Goal: Task Accomplishment & Management: Complete application form

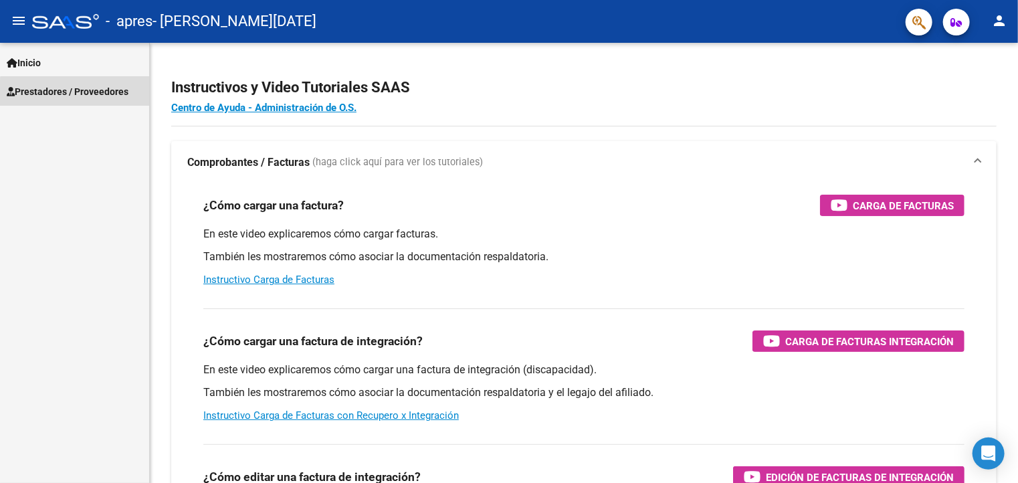
click at [76, 94] on span "Prestadores / Proveedores" at bounding box center [68, 91] width 122 height 15
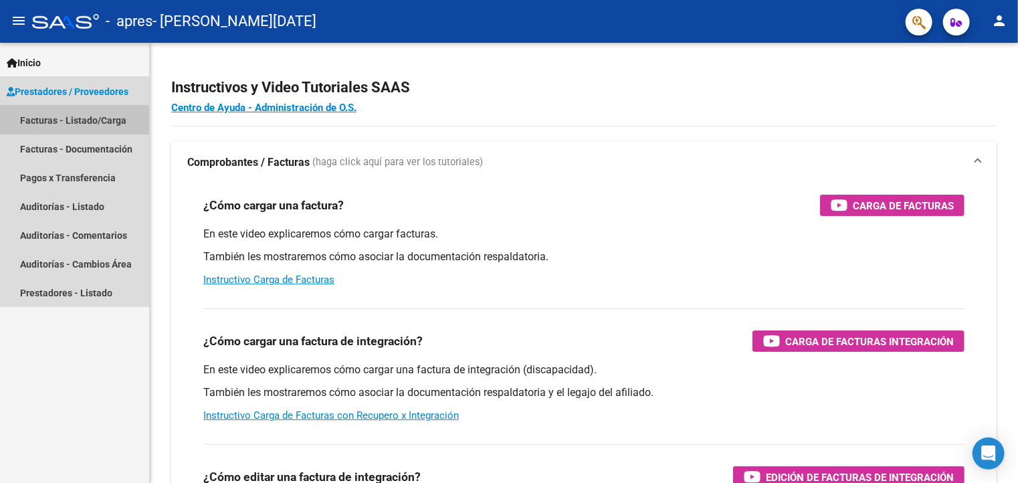
click at [102, 128] on link "Facturas - Listado/Carga" at bounding box center [74, 120] width 149 height 29
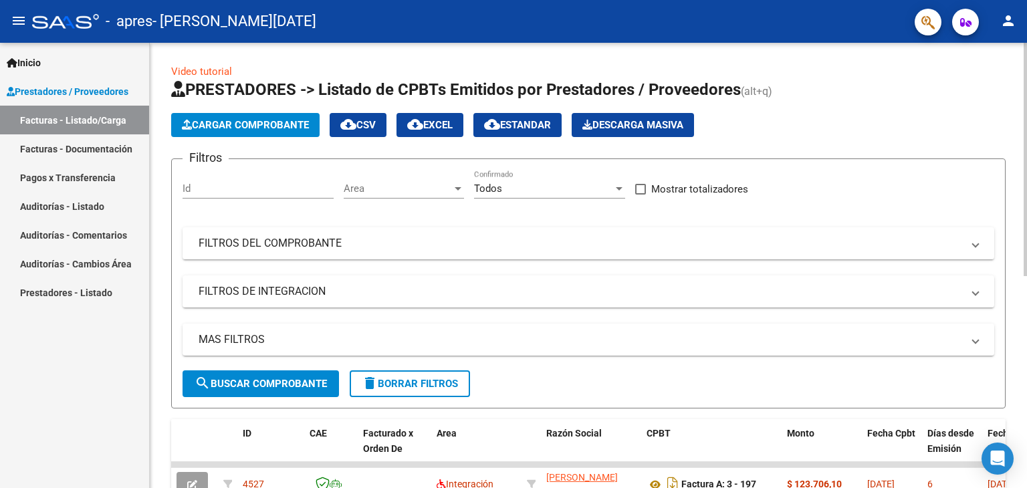
click at [929, 136] on div "Cargar Comprobante cloud_download CSV cloud_download EXCEL cloud_download Estan…" at bounding box center [588, 125] width 834 height 24
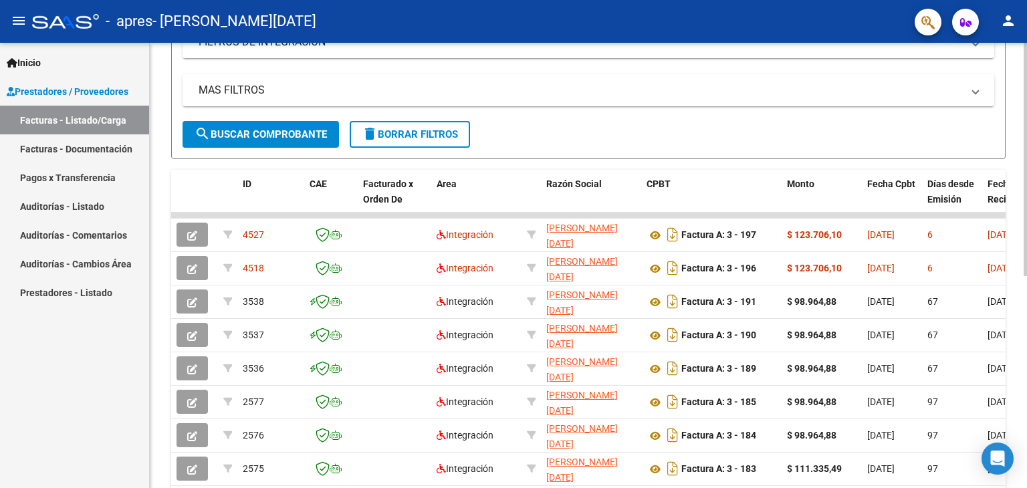
scroll to position [267, 0]
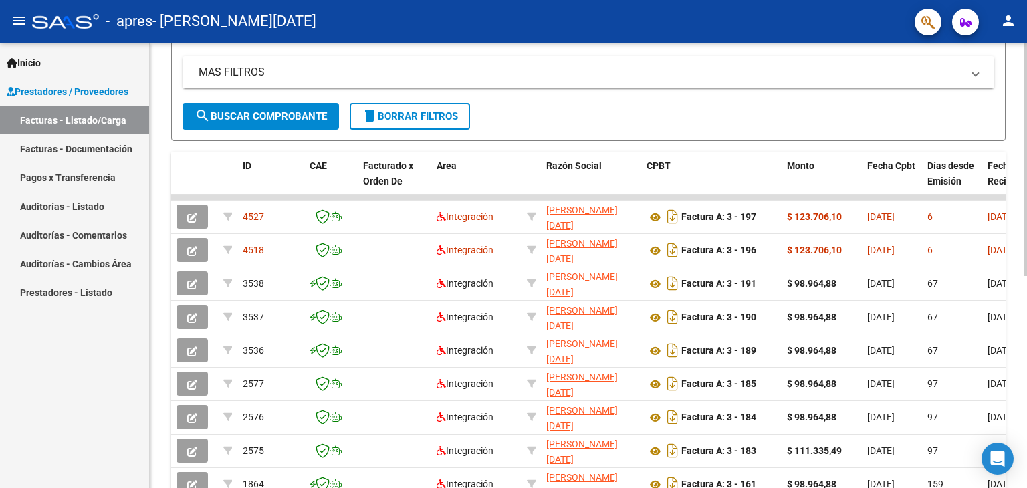
click at [929, 136] on form "Filtros Id Area Area Todos Confirmado Mostrar totalizadores FILTROS DEL COMPROB…" at bounding box center [588, 16] width 834 height 250
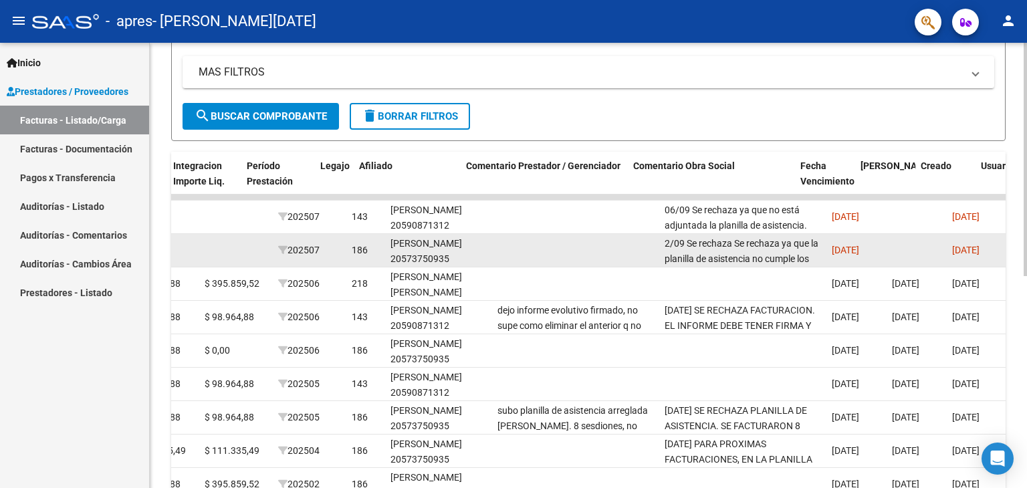
scroll to position [0, 1687]
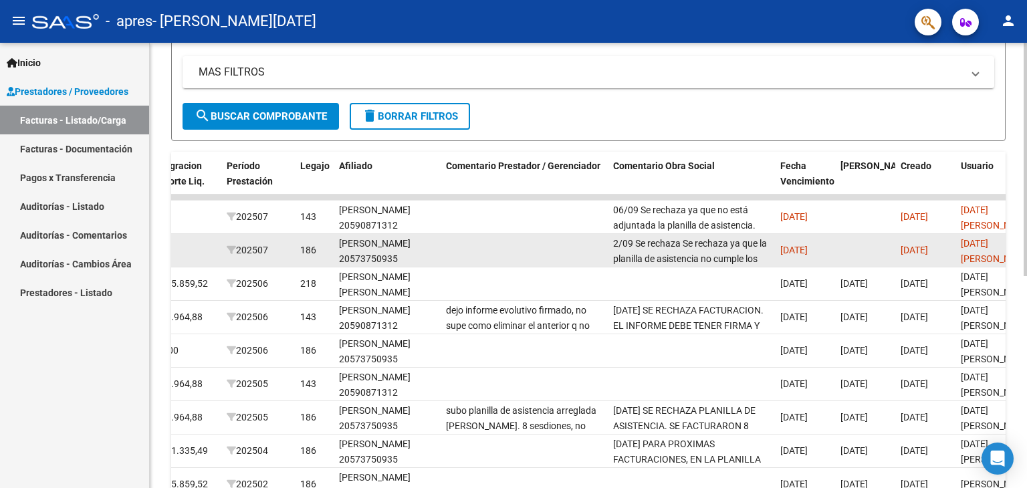
drag, startPoint x: 761, startPoint y: 213, endPoint x: 858, endPoint y: 233, distance: 99.1
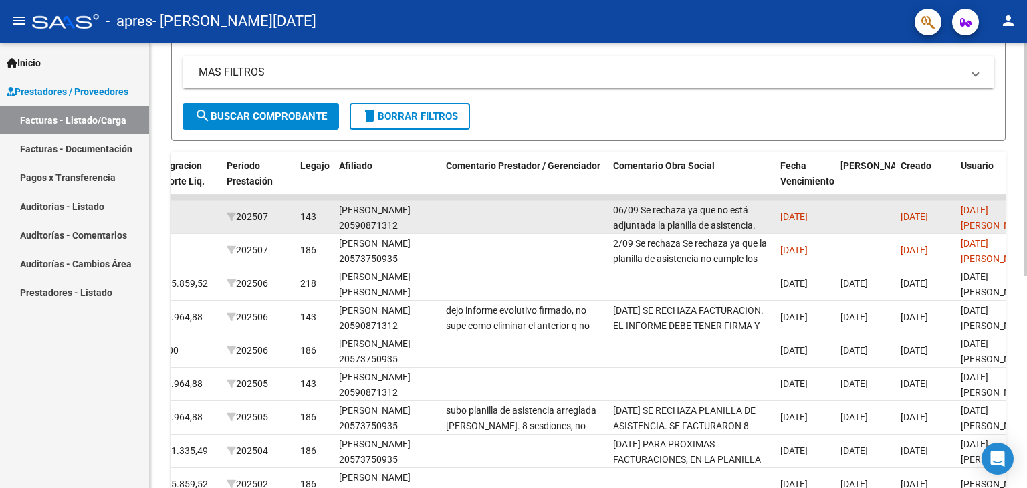
click at [742, 231] on datatable-body-cell "06/09 Se rechaza ya que no está adjuntada la planilla de asistencia. Subir plan…" at bounding box center [691, 217] width 167 height 33
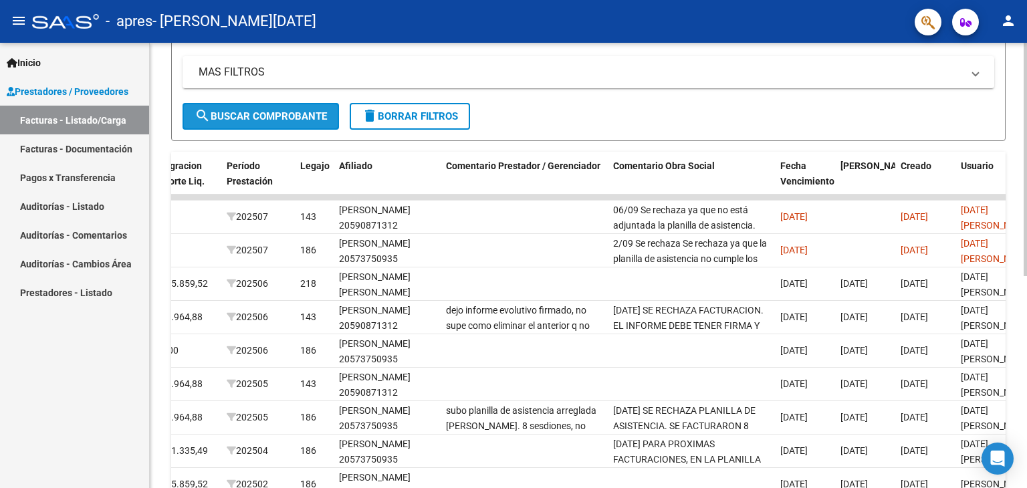
click at [280, 113] on span "search Buscar Comprobante" at bounding box center [261, 116] width 132 height 12
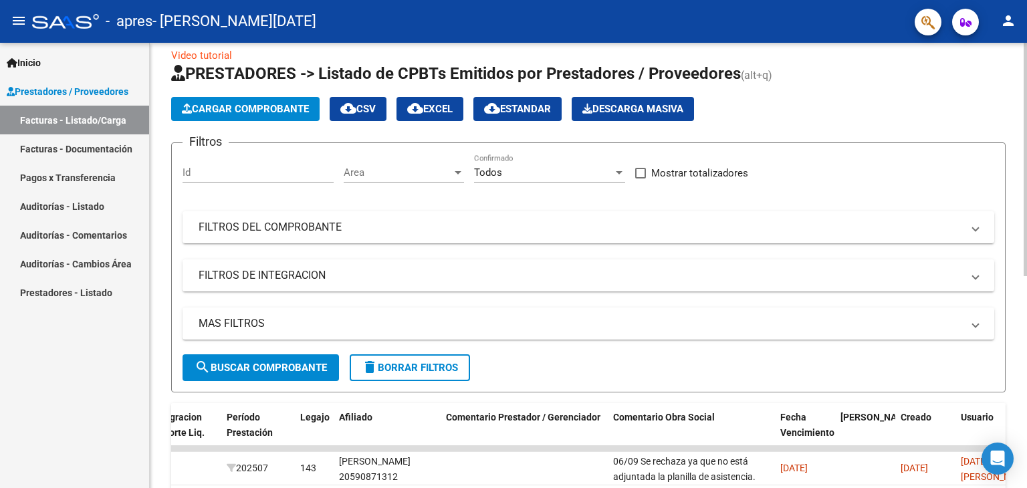
scroll to position [0, 0]
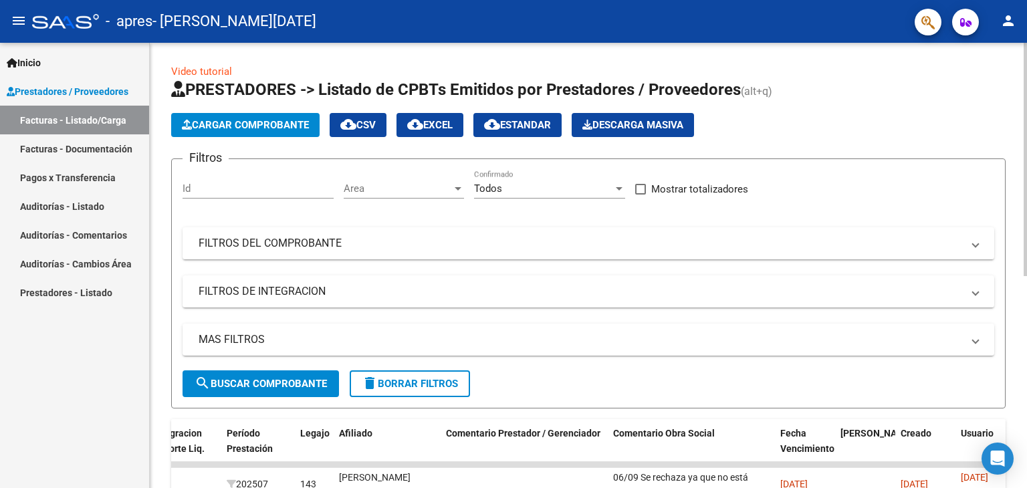
click at [1017, 23] on div "menu - apres - [PERSON_NAME][DATE] person Inicio Instructivos Contacto OS Prest…" at bounding box center [513, 244] width 1027 height 488
click at [261, 122] on span "Cargar Comprobante" at bounding box center [245, 125] width 127 height 12
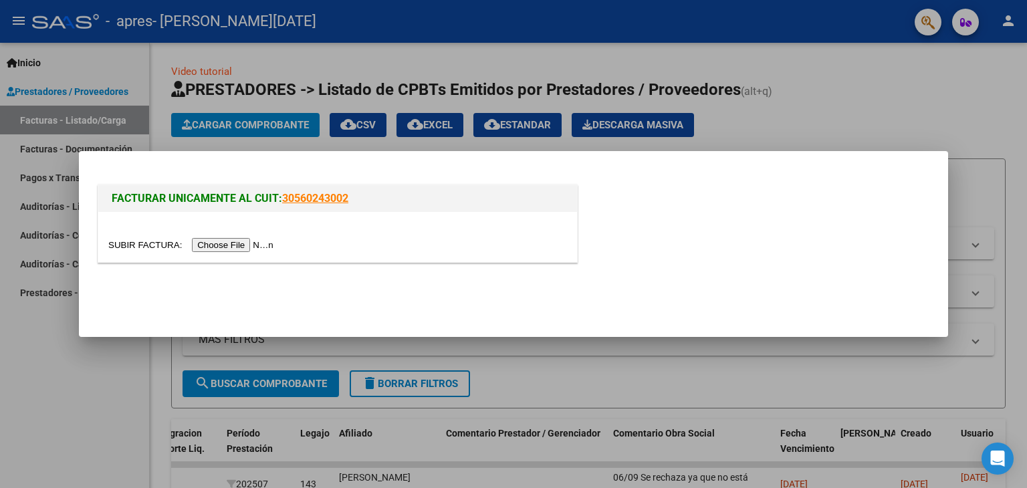
click at [259, 239] on input "file" at bounding box center [192, 245] width 169 height 14
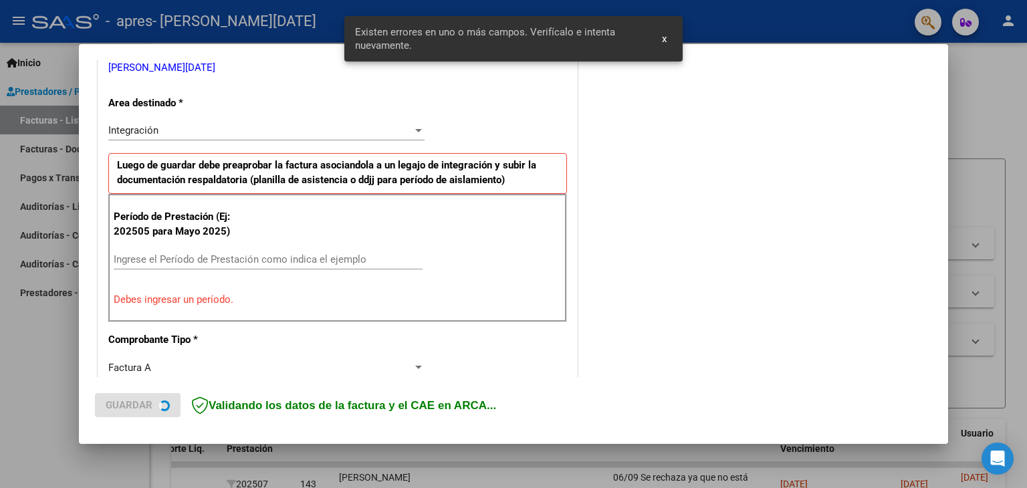
scroll to position [281, 0]
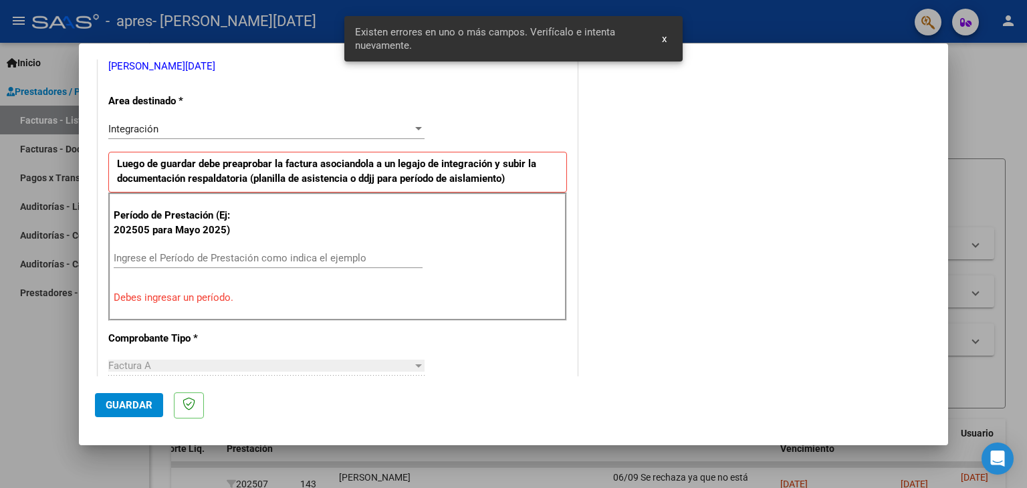
click at [214, 252] on input "Ingrese el Período de Prestación como indica el ejemplo" at bounding box center [268, 258] width 309 height 12
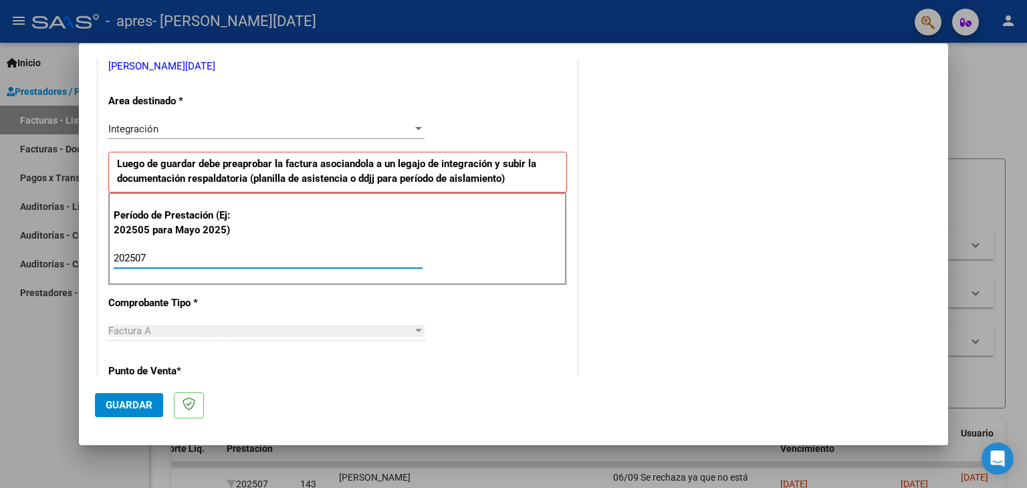
type input "202507"
click at [382, 330] on div "Factura A" at bounding box center [260, 331] width 304 height 12
click at [588, 377] on mat-dialog-actions "Guardar" at bounding box center [513, 402] width 837 height 53
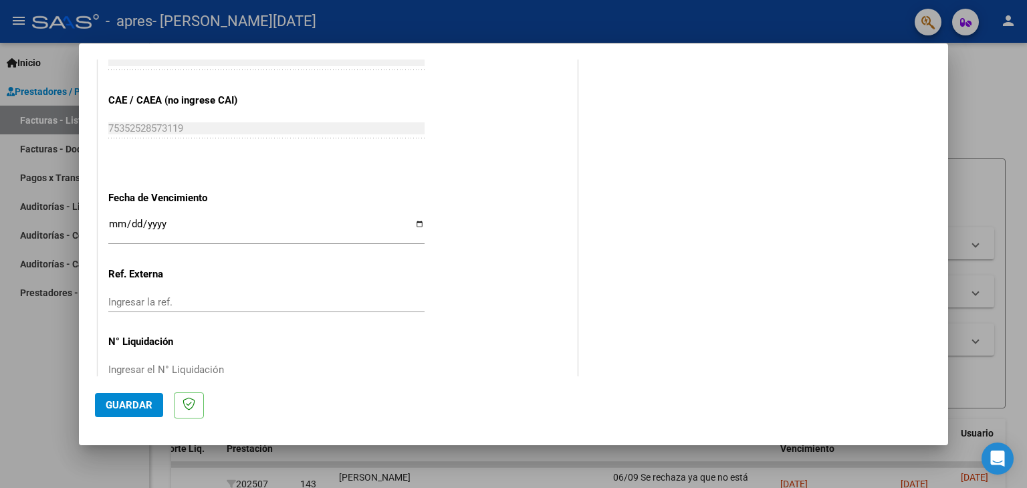
scroll to position [858, 0]
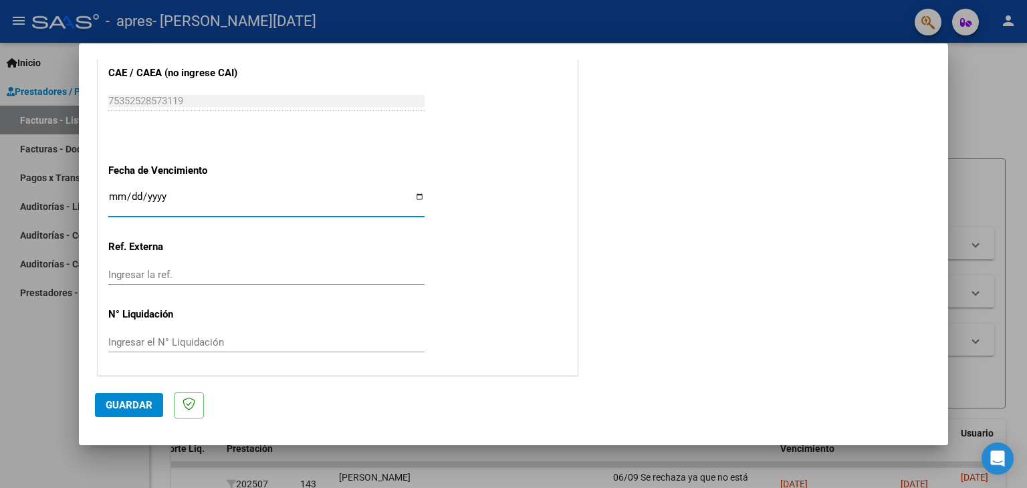
click at [112, 196] on input "Ingresar la fecha" at bounding box center [266, 201] width 316 height 21
click at [134, 196] on input "Ingresar la fecha" at bounding box center [266, 201] width 316 height 21
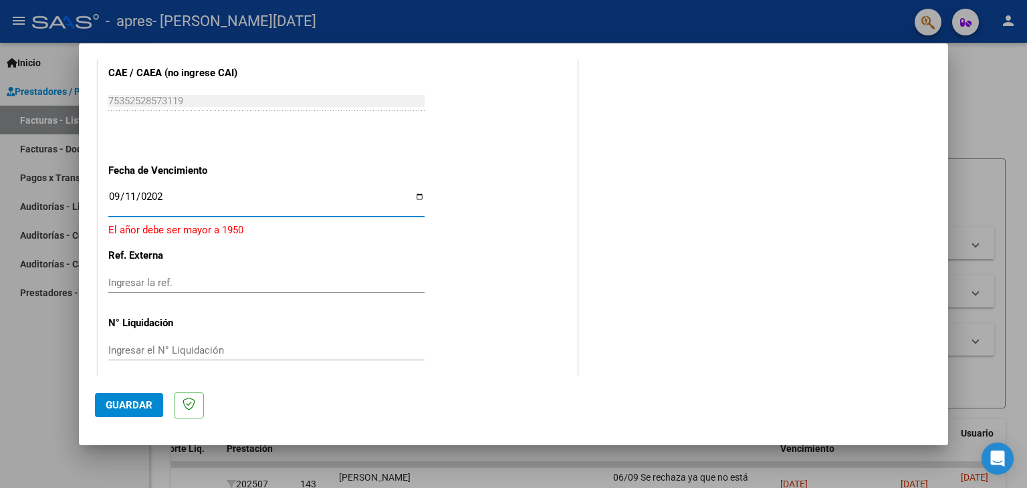
type input "[DATE]"
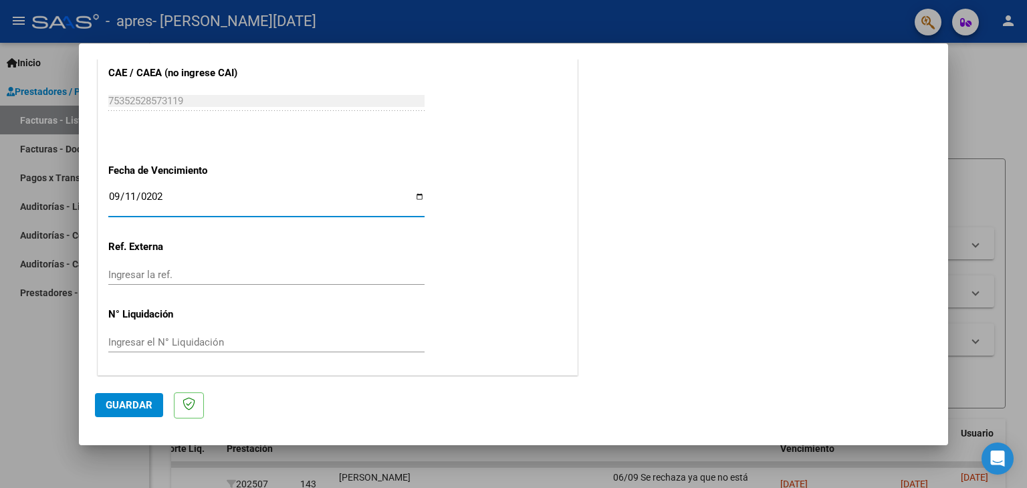
click at [120, 403] on span "Guardar" at bounding box center [129, 405] width 47 height 12
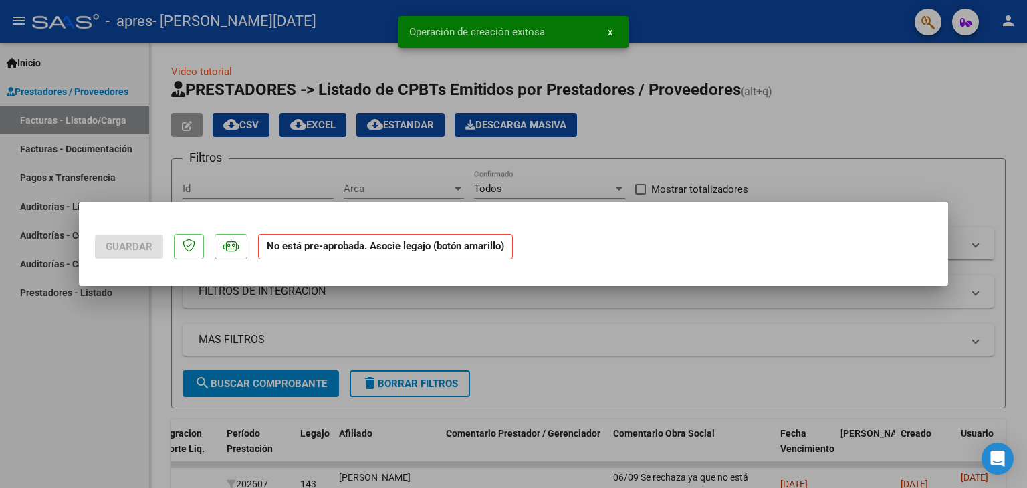
scroll to position [0, 0]
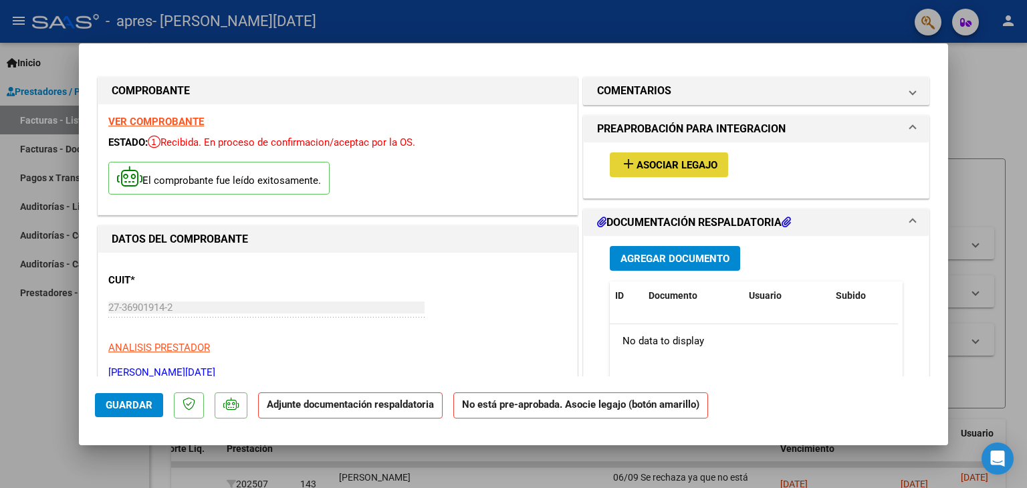
click at [651, 166] on span "Asociar Legajo" at bounding box center [677, 165] width 81 height 12
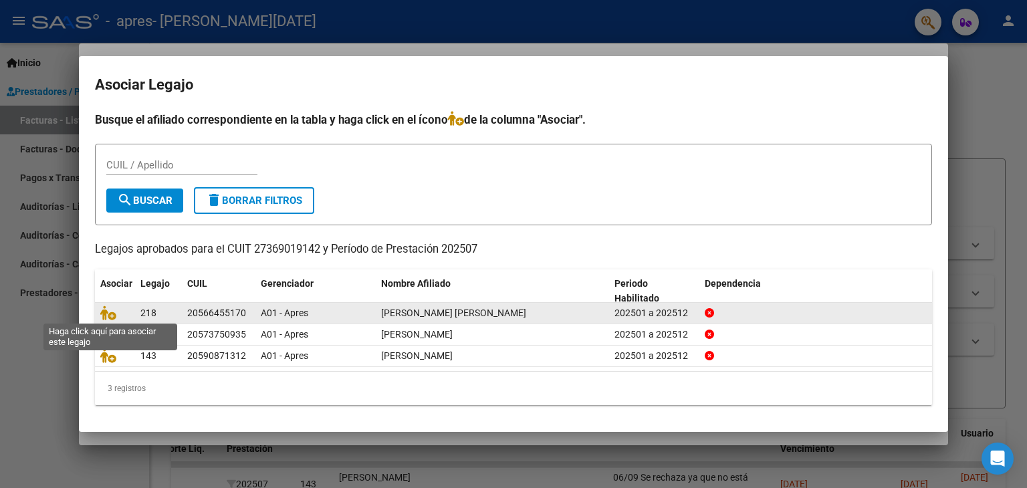
click at [116, 313] on span at bounding box center [110, 313] width 20 height 11
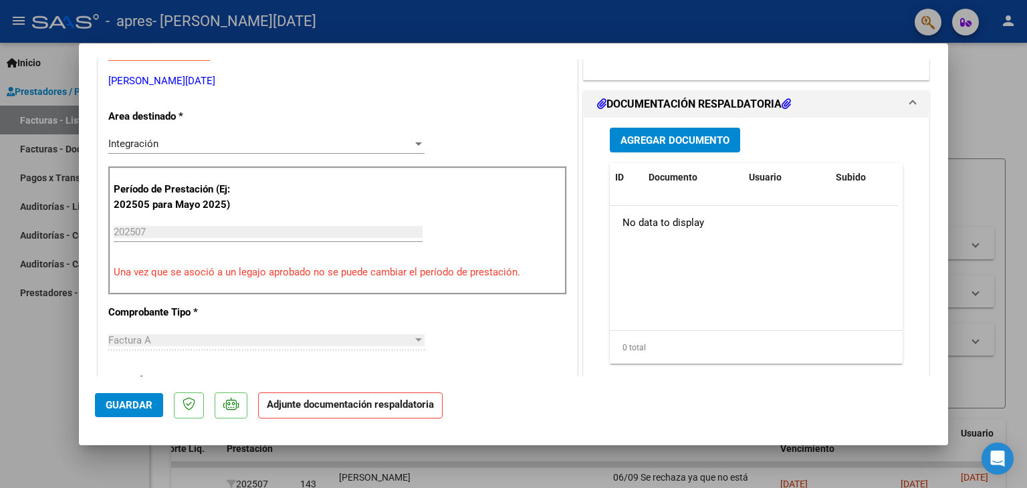
scroll to position [267, 0]
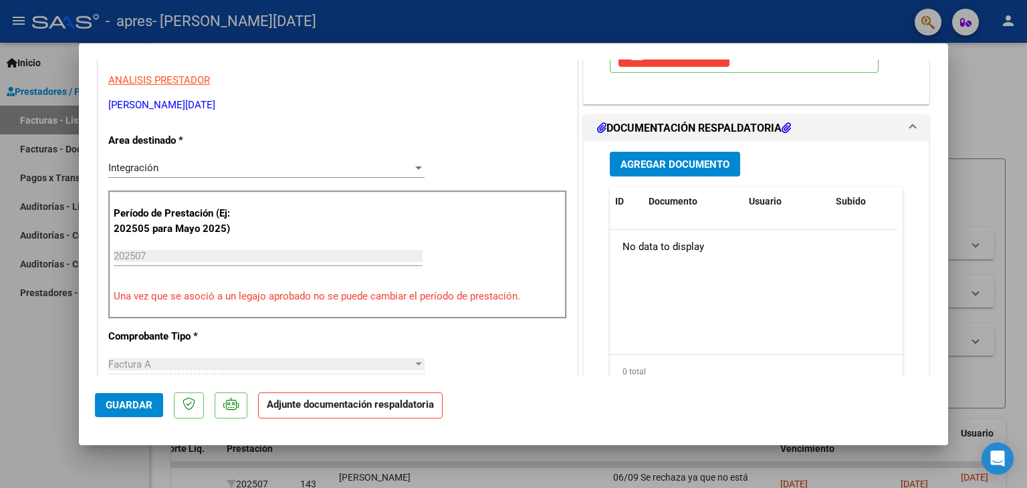
click at [695, 163] on span "Agregar Documento" at bounding box center [675, 164] width 109 height 12
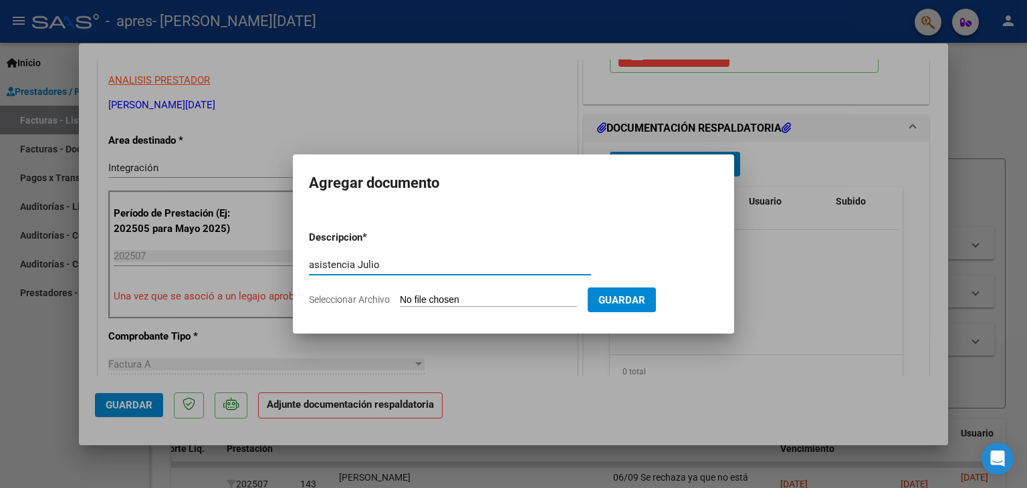
type input "asistencia Julio"
click at [516, 294] on app-file-uploader "Seleccionar Archivo" at bounding box center [448, 300] width 279 height 12
click at [491, 300] on input "Seleccionar Archivo" at bounding box center [488, 300] width 177 height 13
type input "C:\fakepath\[PERSON_NAME] julio .pdf"
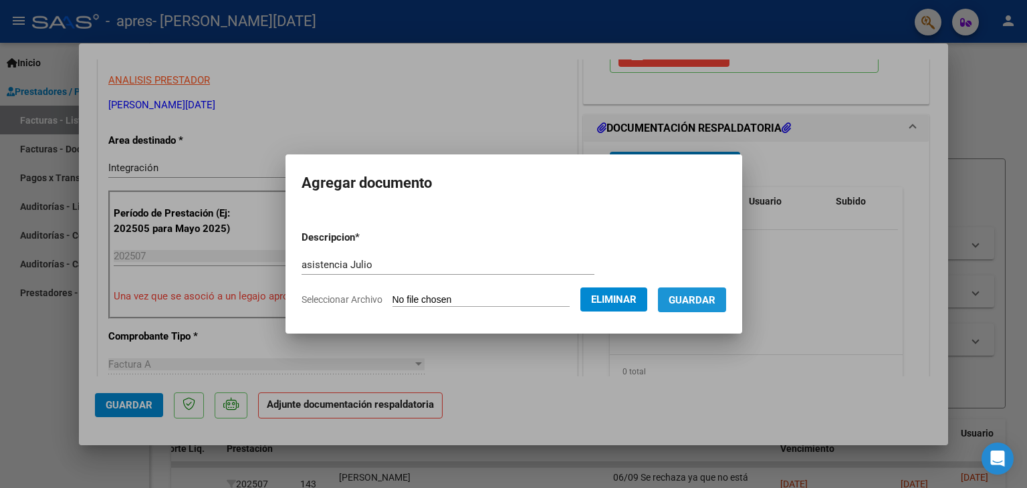
click at [715, 302] on span "Guardar" at bounding box center [692, 300] width 47 height 12
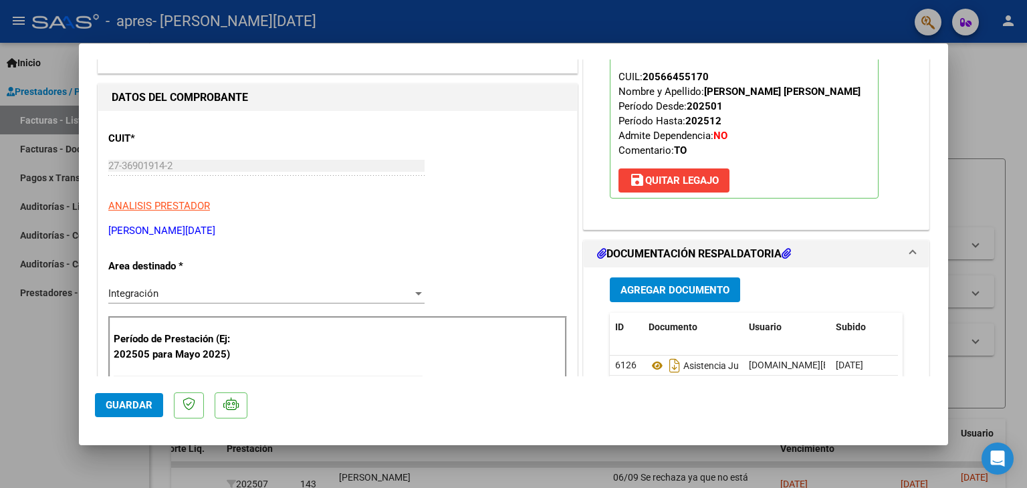
scroll to position [0, 0]
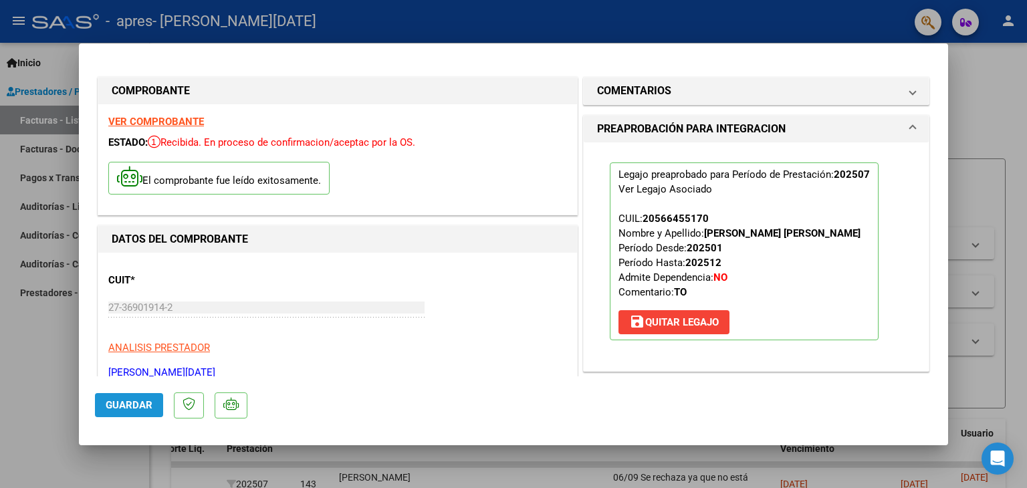
click at [145, 404] on span "Guardar" at bounding box center [129, 405] width 47 height 12
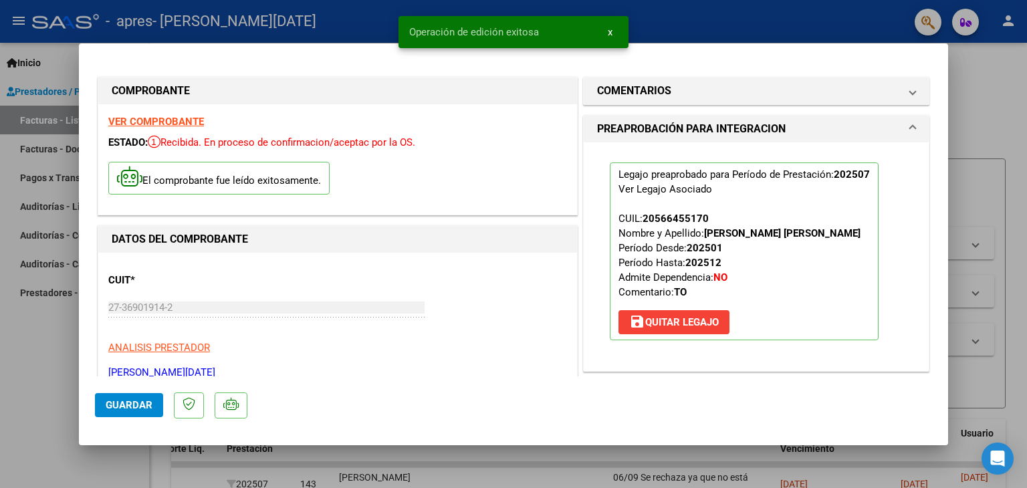
click at [972, 123] on div at bounding box center [513, 244] width 1027 height 488
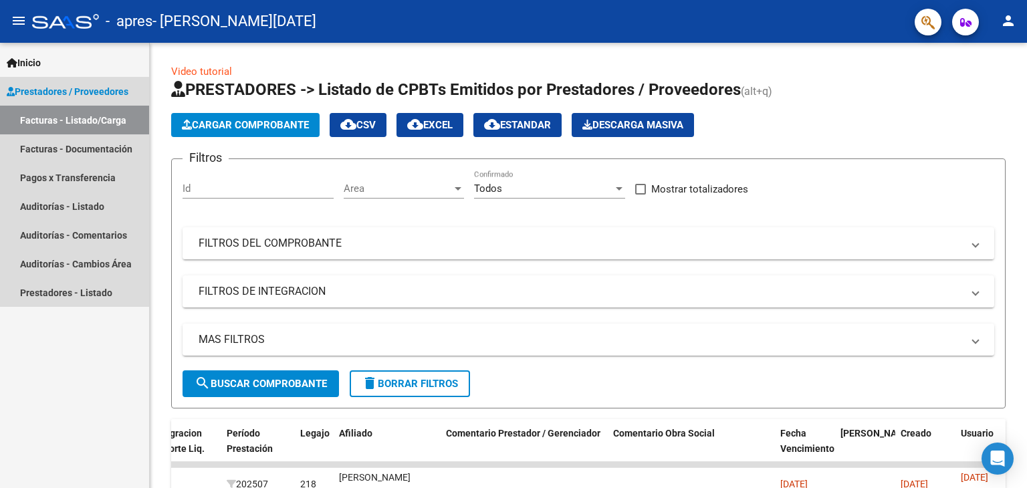
click at [94, 118] on link "Facturas - Listado/Carga" at bounding box center [74, 120] width 149 height 29
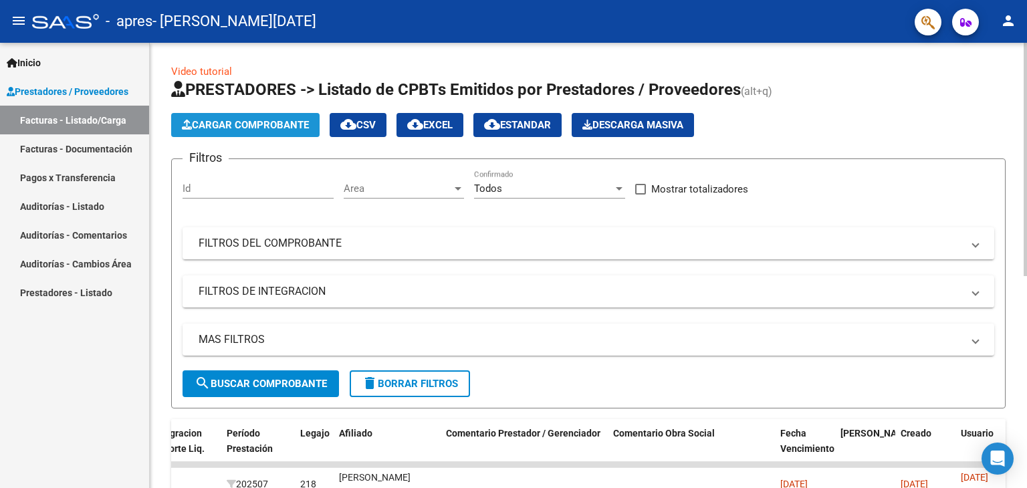
click at [261, 123] on span "Cargar Comprobante" at bounding box center [245, 125] width 127 height 12
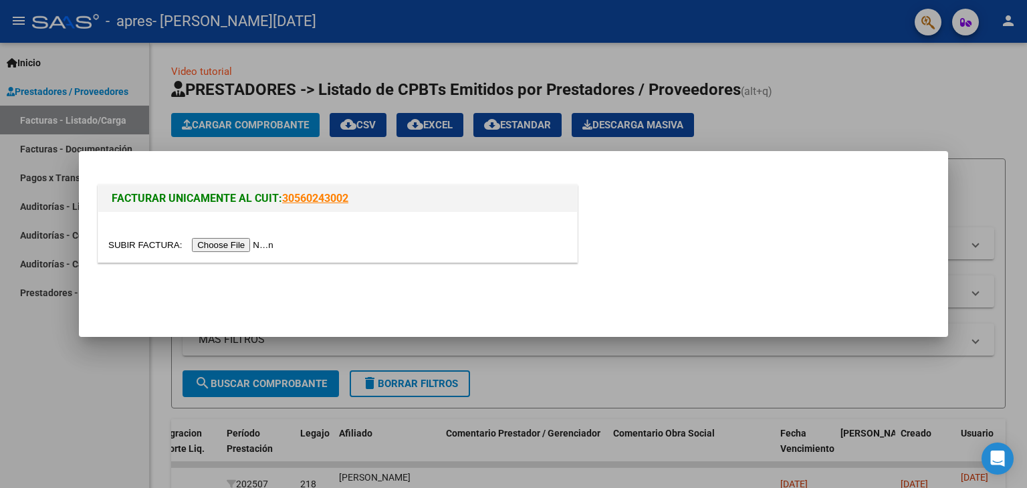
click at [247, 243] on input "file" at bounding box center [192, 245] width 169 height 14
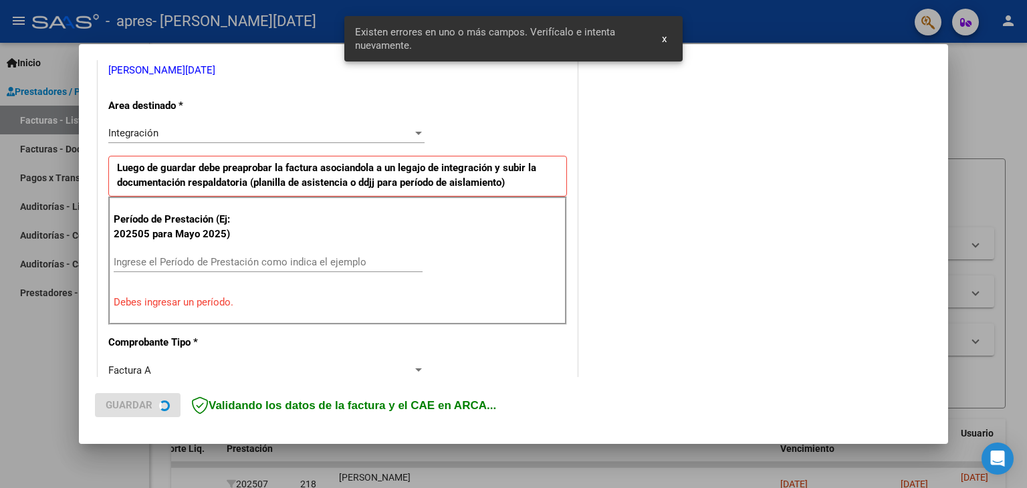
scroll to position [281, 0]
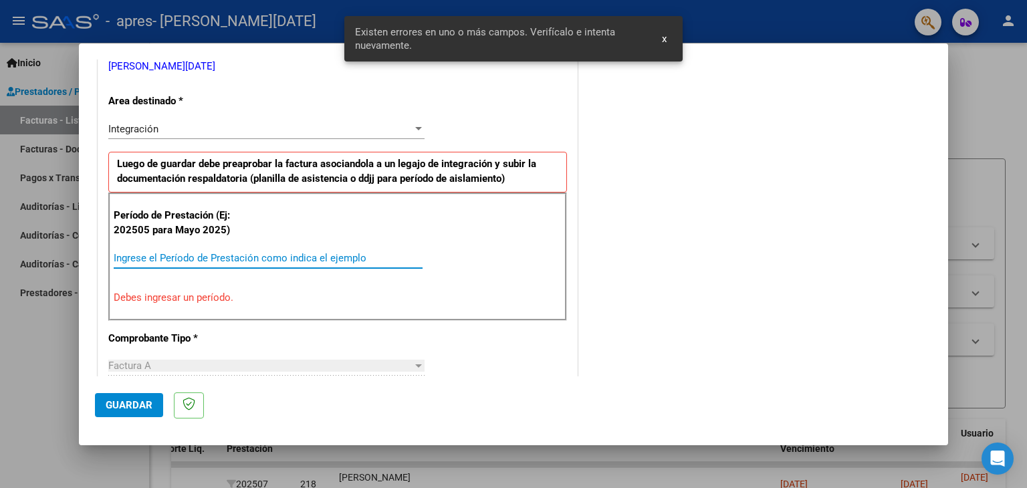
click at [232, 252] on input "Ingrese el Período de Prestación como indica el ejemplo" at bounding box center [268, 258] width 309 height 12
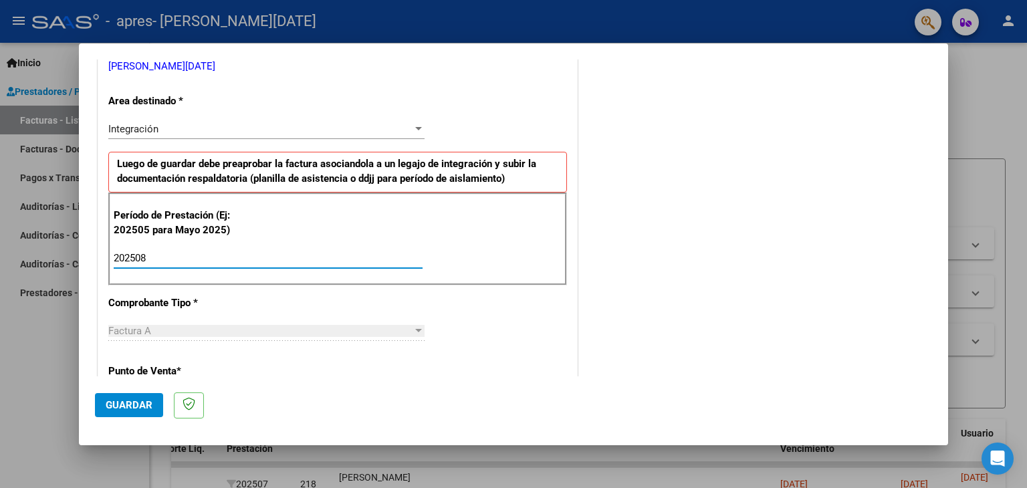
type input "202508"
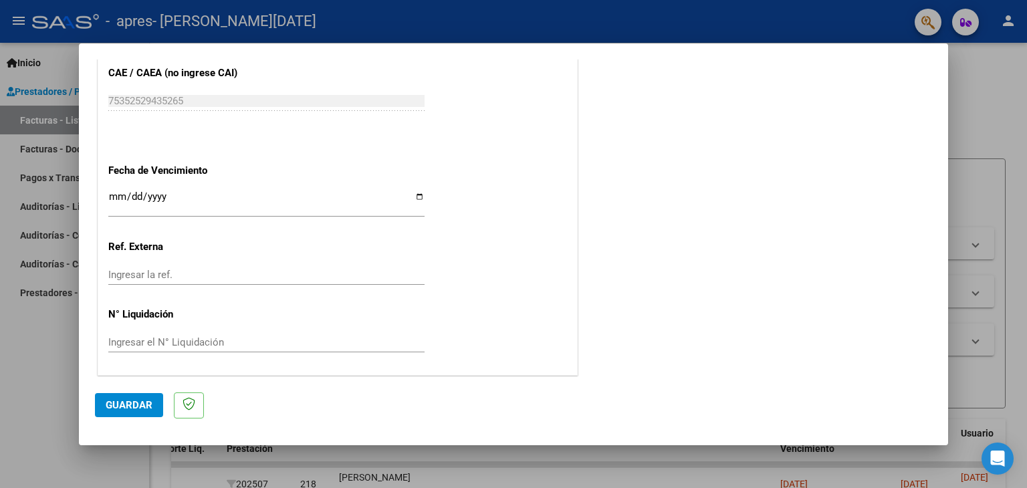
click at [120, 189] on div "Ingresar la fecha" at bounding box center [266, 203] width 316 height 29
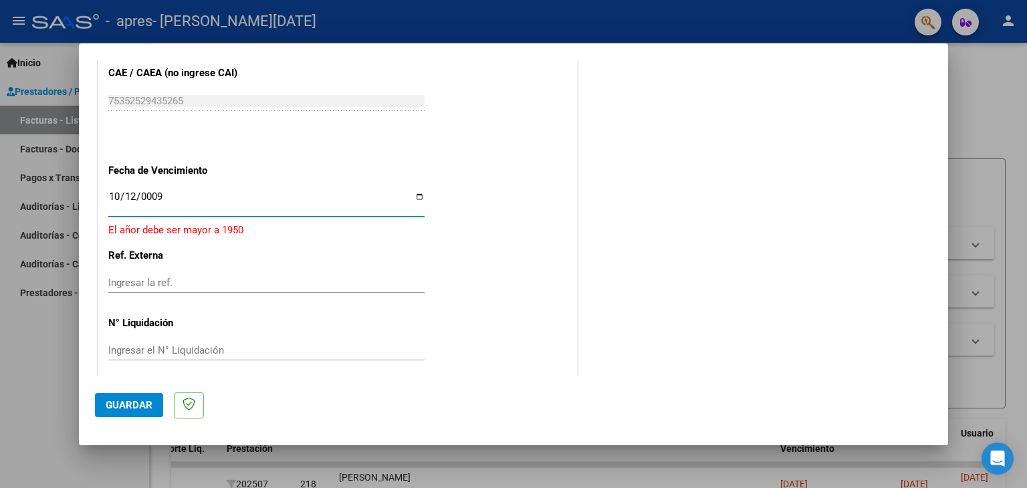
click at [120, 193] on input "0009-10-12" at bounding box center [266, 201] width 316 height 21
type input "0009-10-11"
type input "[DATE]"
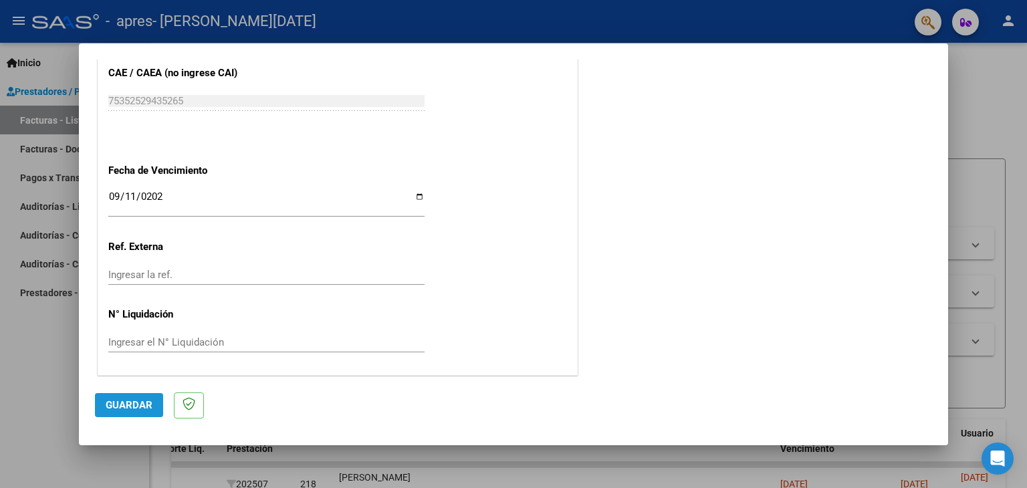
click at [142, 401] on span "Guardar" at bounding box center [129, 405] width 47 height 12
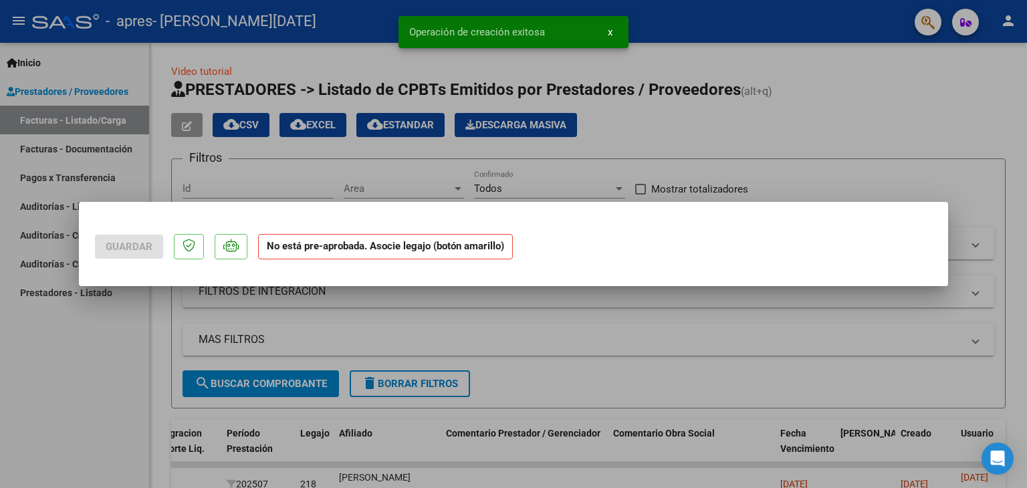
scroll to position [0, 0]
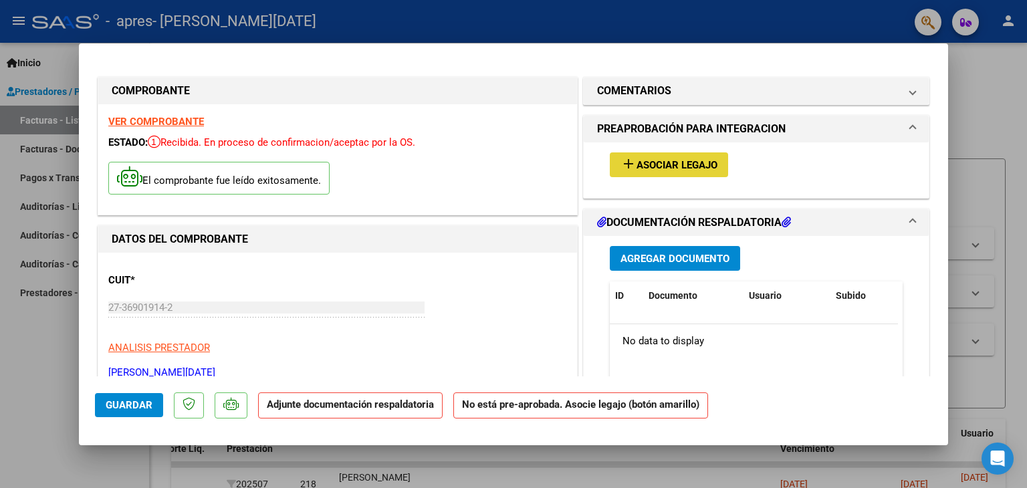
click at [699, 161] on span "Asociar Legajo" at bounding box center [677, 165] width 81 height 12
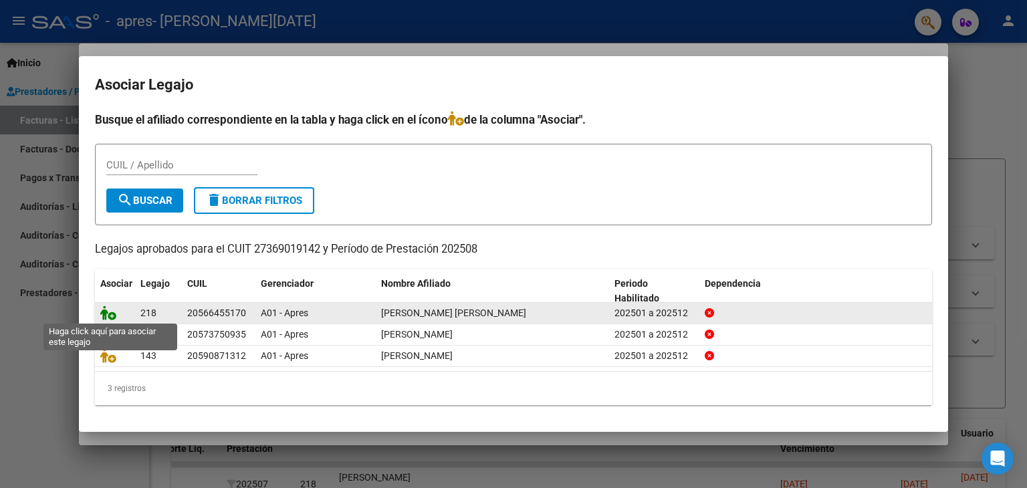
click at [102, 312] on icon at bounding box center [108, 313] width 16 height 15
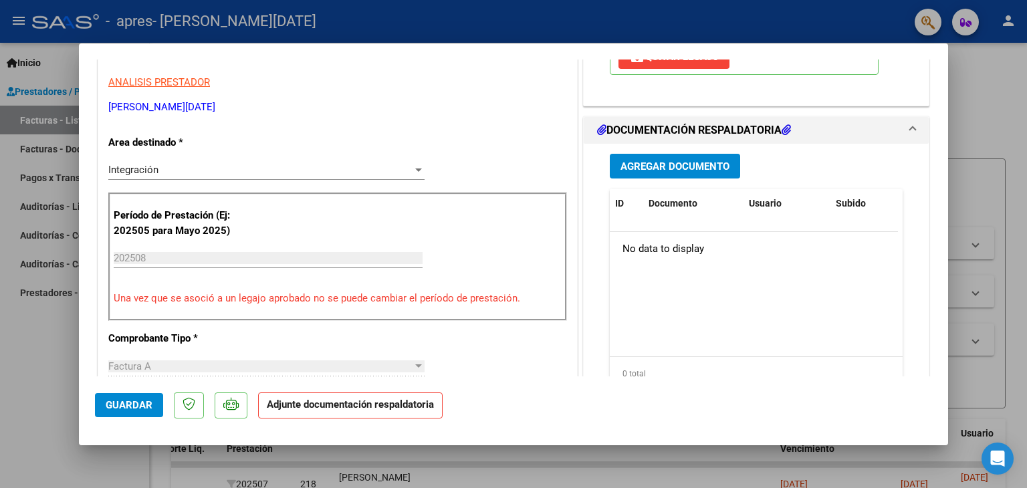
scroll to position [308, 0]
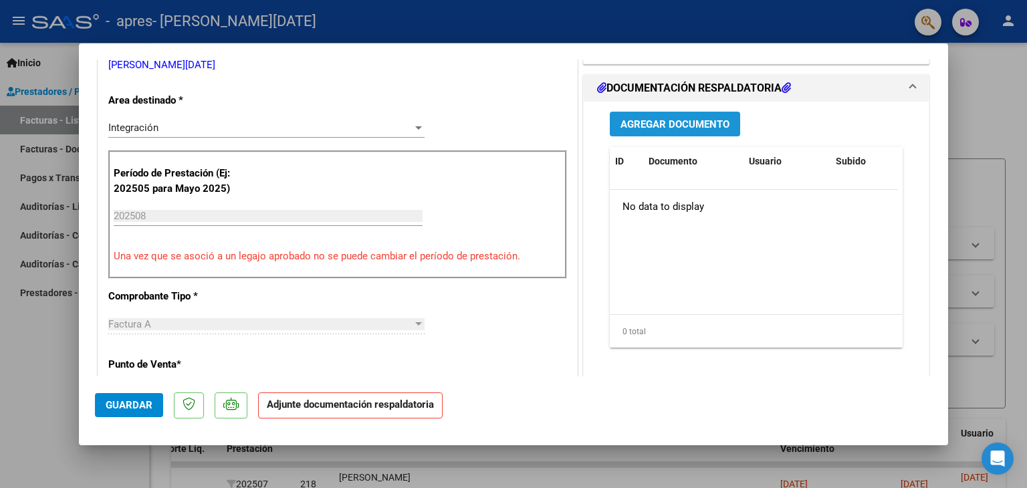
click at [669, 118] on span "Agregar Documento" at bounding box center [675, 124] width 109 height 12
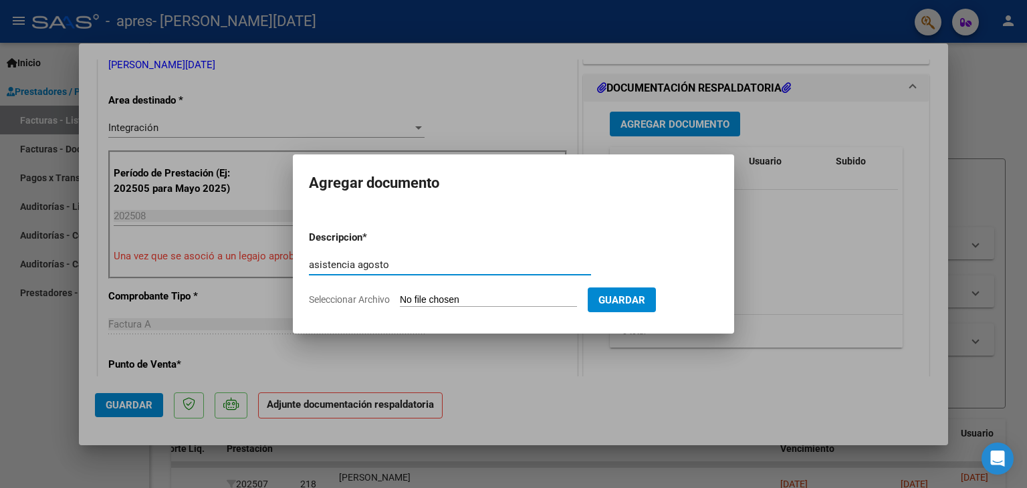
type input "asistencia agosto"
click at [470, 296] on input "Seleccionar Archivo" at bounding box center [488, 300] width 177 height 13
type input "C:\fakepath\[PERSON_NAME] asistencia agosto .pdf"
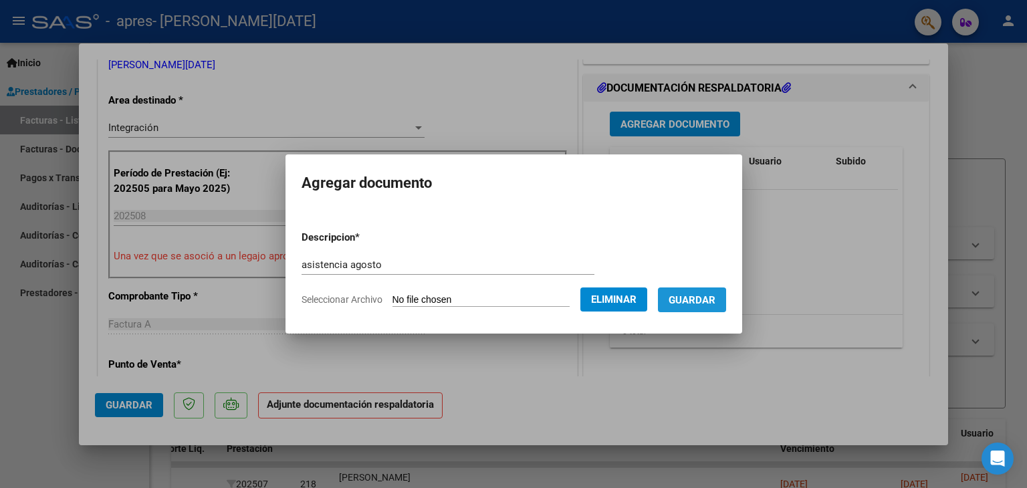
click at [705, 306] on span "Guardar" at bounding box center [692, 300] width 47 height 12
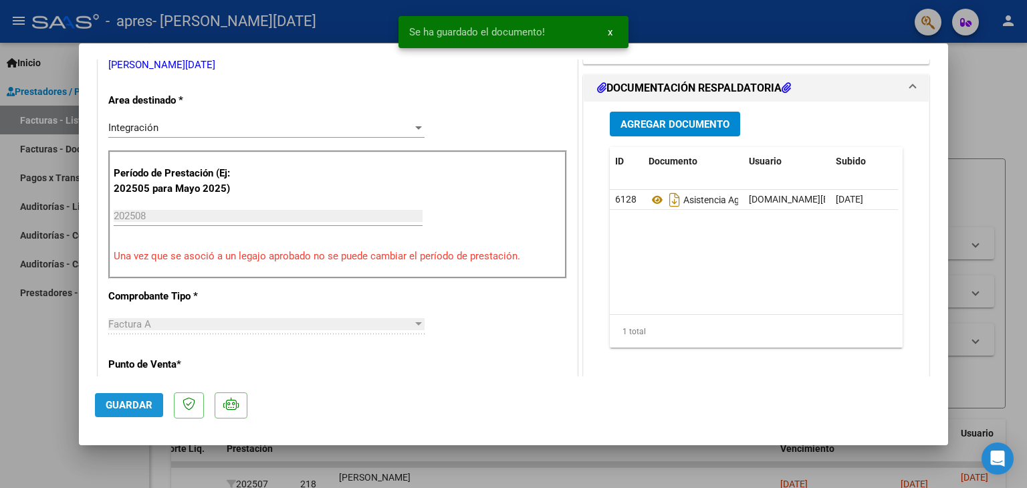
click at [139, 407] on span "Guardar" at bounding box center [129, 405] width 47 height 12
click at [25, 400] on div at bounding box center [513, 244] width 1027 height 488
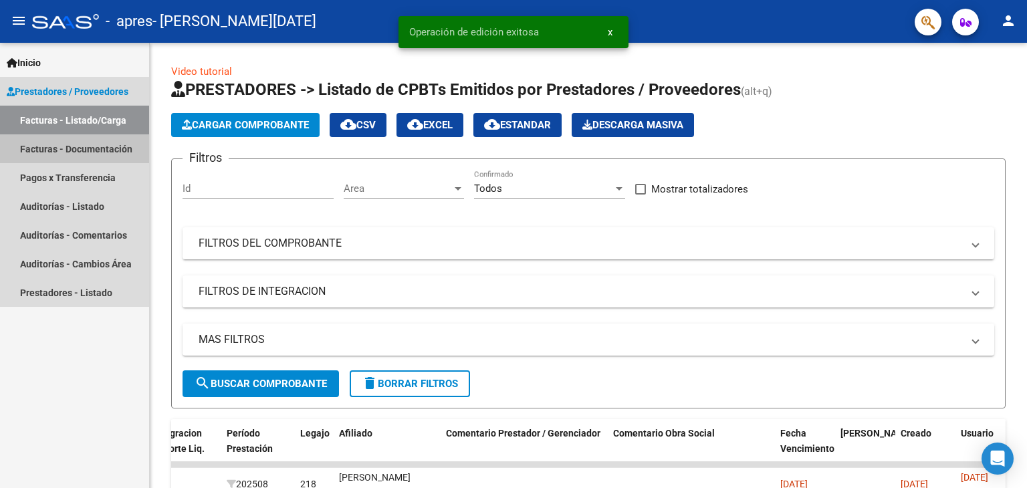
click at [68, 158] on link "Facturas - Documentación" at bounding box center [74, 148] width 149 height 29
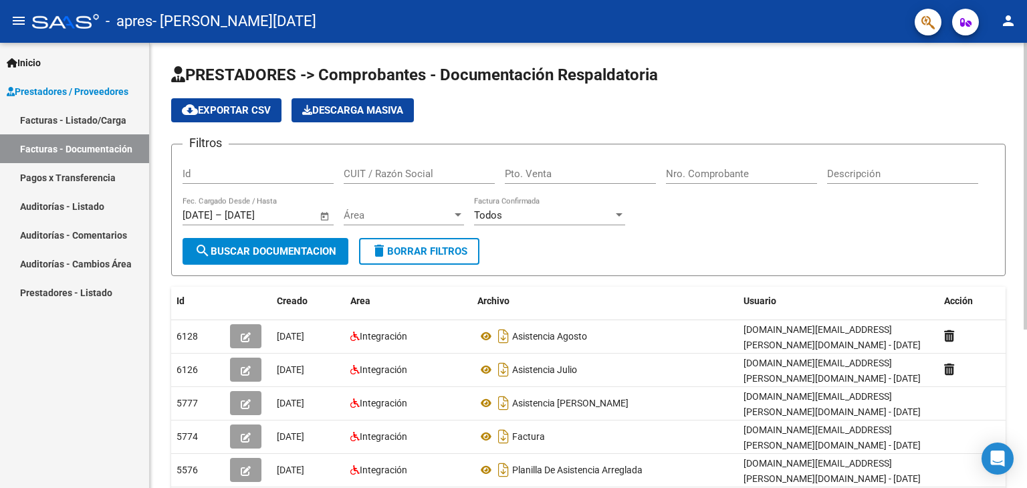
drag, startPoint x: 889, startPoint y: 439, endPoint x: 1026, endPoint y: 405, distance: 141.3
click at [1017, 405] on div "PRESTADORES -> Comprobantes - Documentación Respaldatoria cloud_download Export…" at bounding box center [590, 389] width 881 height 693
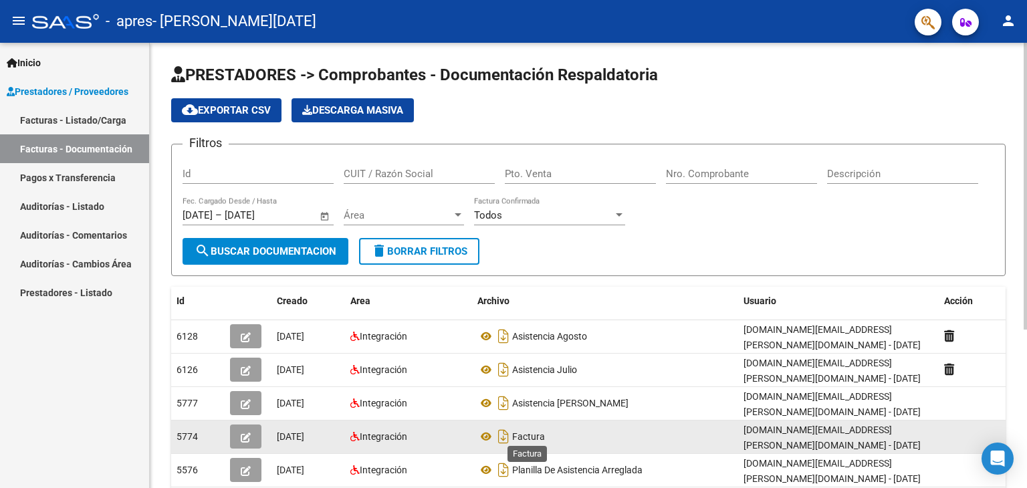
click at [528, 431] on span "Factura" at bounding box center [528, 436] width 33 height 11
click at [483, 433] on icon at bounding box center [485, 437] width 17 height 16
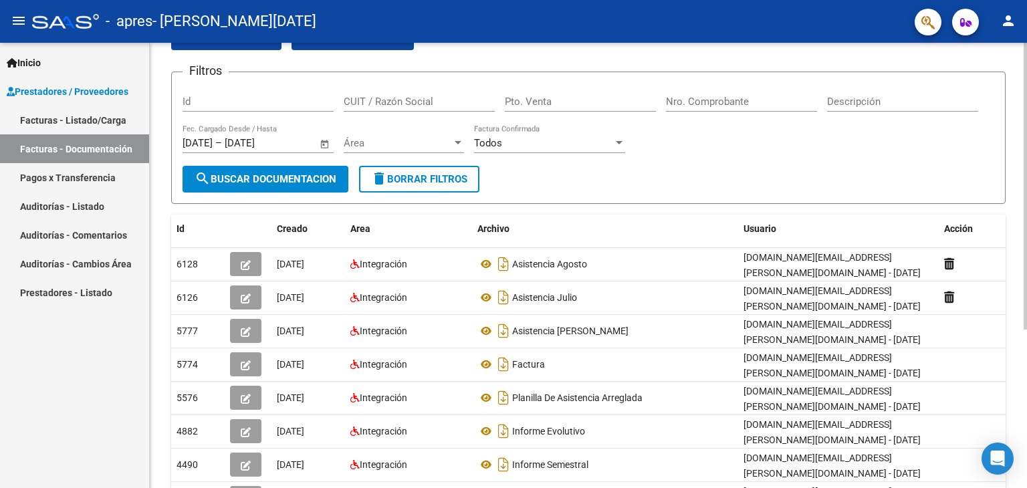
scroll to position [81, 0]
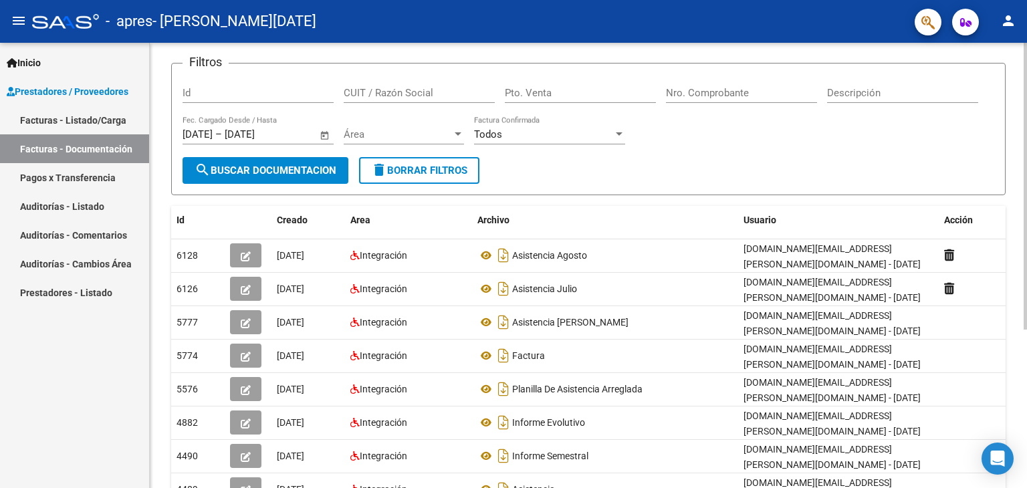
click at [1017, 269] on div at bounding box center [1025, 237] width 3 height 287
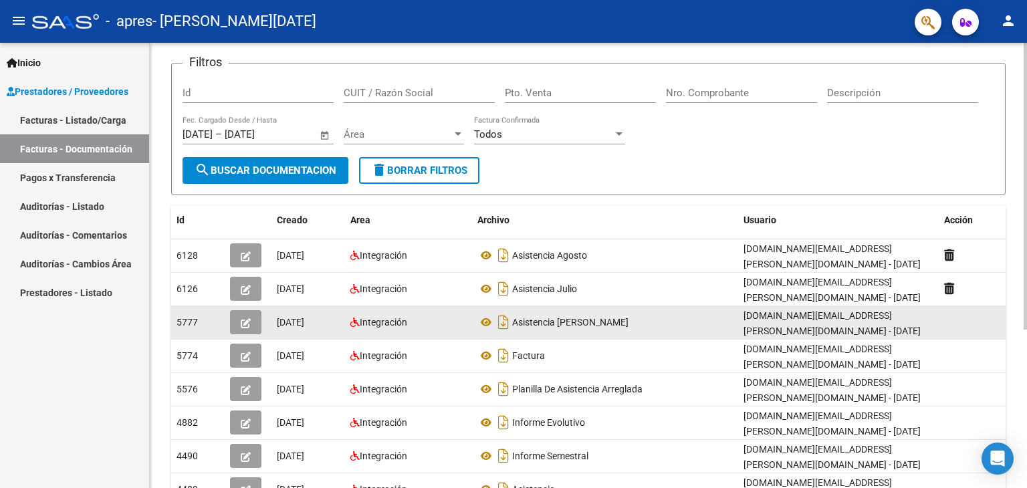
drag, startPoint x: 826, startPoint y: 300, endPoint x: 894, endPoint y: 320, distance: 71.1
click at [894, 320] on datatable-scroller "6128 [DATE] Integración Asistencia Agosto [DOMAIN_NAME][EMAIL_ADDRESS][PERSON_N…" at bounding box center [588, 406] width 834 height 334
click at [666, 316] on div "Asistencia [PERSON_NAME]" at bounding box center [604, 322] width 255 height 21
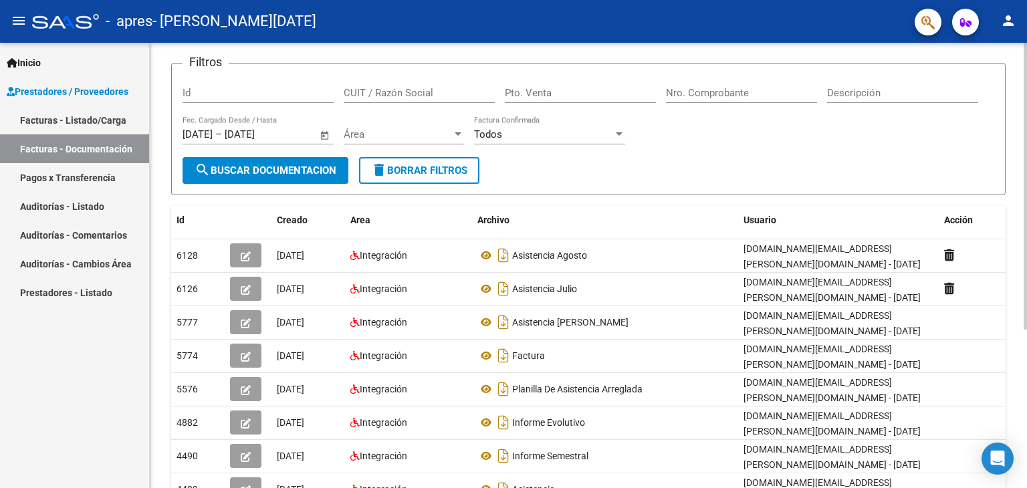
drag, startPoint x: 820, startPoint y: 277, endPoint x: 1026, endPoint y: 263, distance: 206.4
click at [1017, 263] on div "PRESTADORES -> Comprobantes - Documentación Respaldatoria cloud_download Export…" at bounding box center [590, 308] width 881 height 693
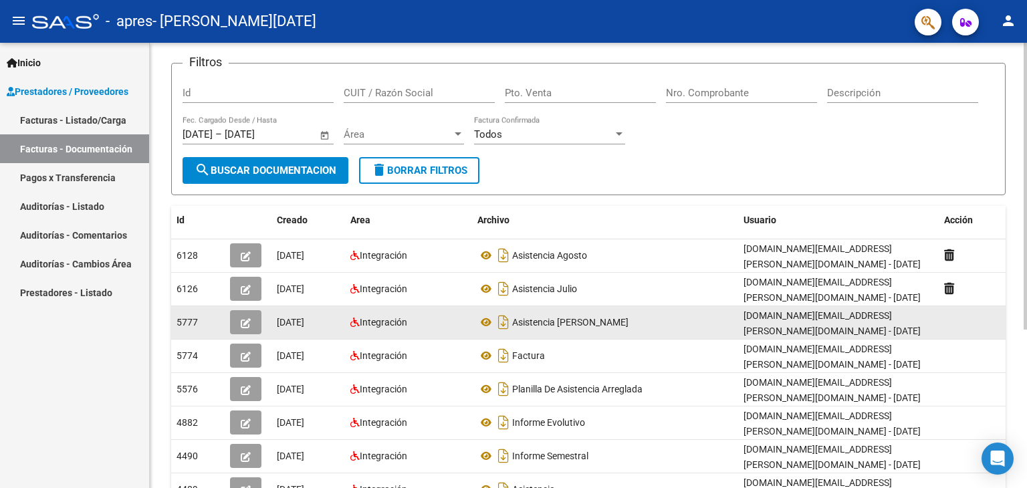
click at [334, 306] on datatable-body-cell "[DATE]" at bounding box center [308, 322] width 74 height 33
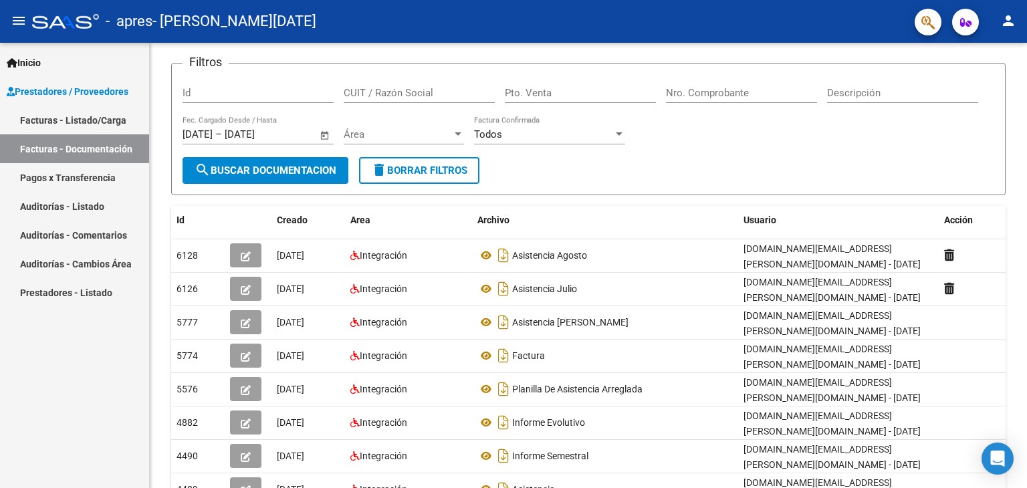
drag, startPoint x: 516, startPoint y: 252, endPoint x: 1, endPoint y: 370, distance: 528.8
click at [1, 370] on mat-sidenav-container "Inicio Instructivos Contacto OS Prestadores / Proveedores Facturas - Listado/Ca…" at bounding box center [513, 265] width 1027 height 445
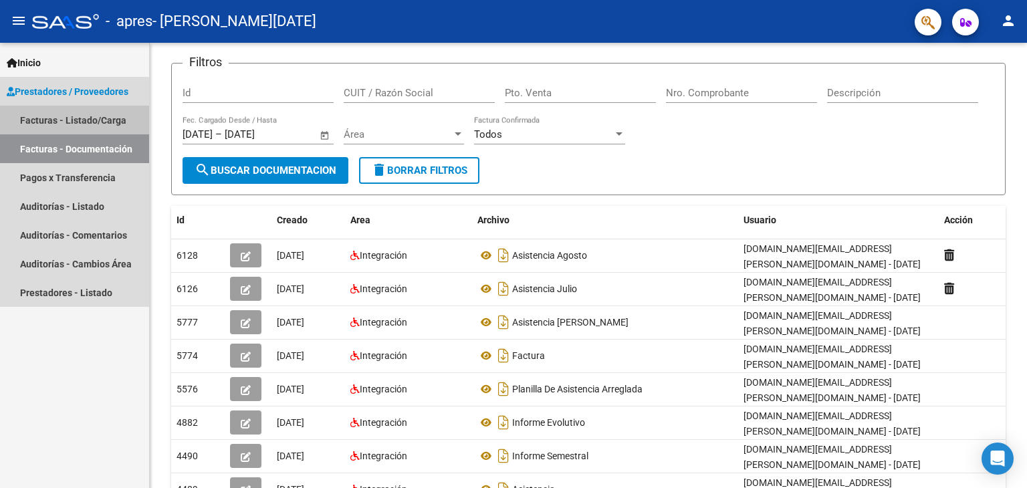
click at [51, 121] on link "Facturas - Listado/Carga" at bounding box center [74, 120] width 149 height 29
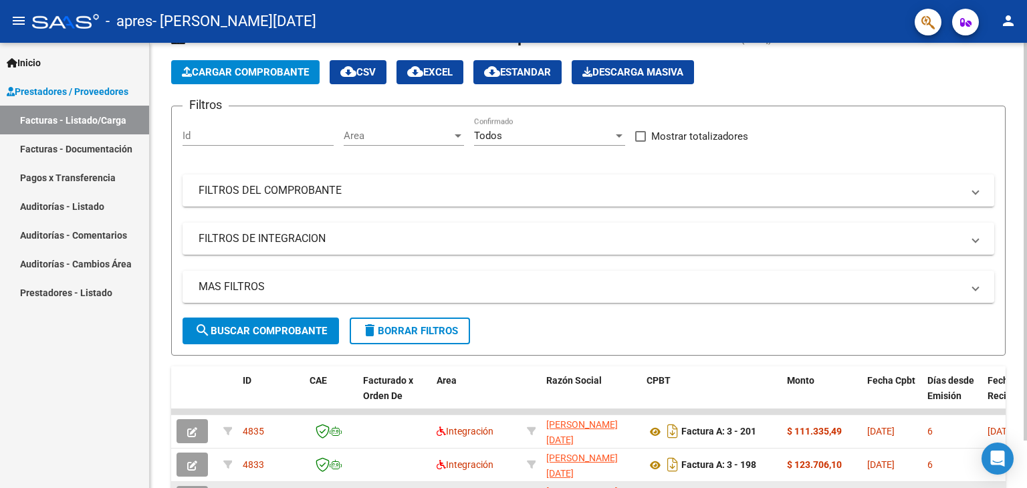
scroll to position [81, 0]
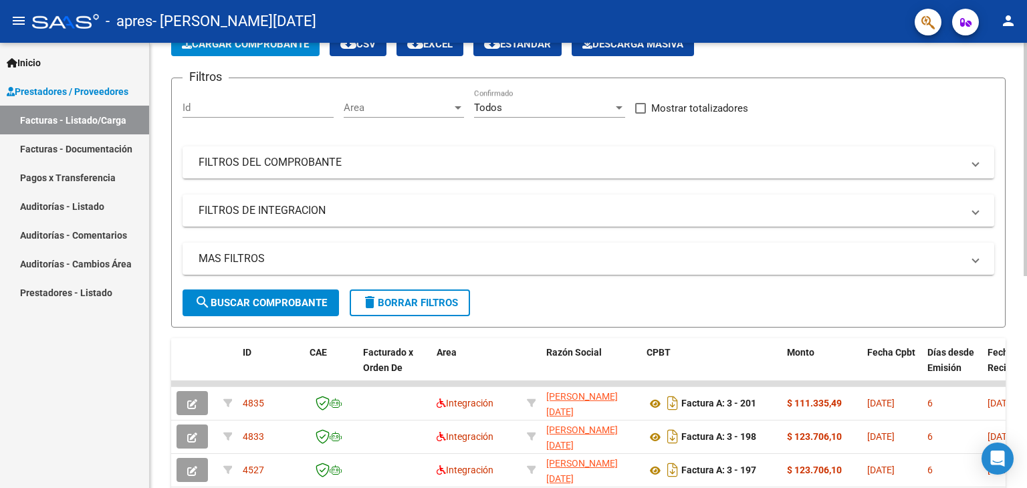
drag, startPoint x: 1022, startPoint y: 154, endPoint x: 1022, endPoint y: 196, distance: 42.1
click at [1017, 196] on div "Video tutorial PRESTADORES -> Listado de CPBTs Emitidos por Prestadores / Prove…" at bounding box center [588, 382] width 877 height 840
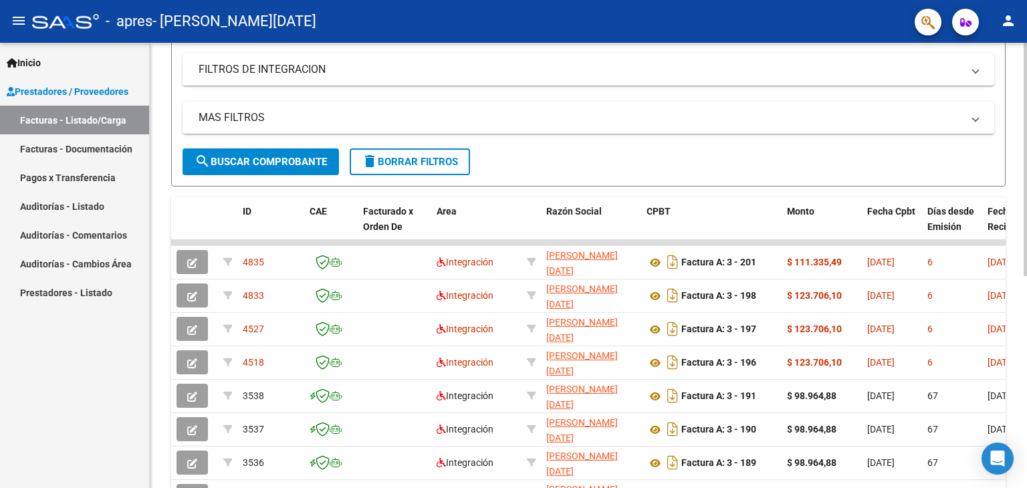
scroll to position [226, 0]
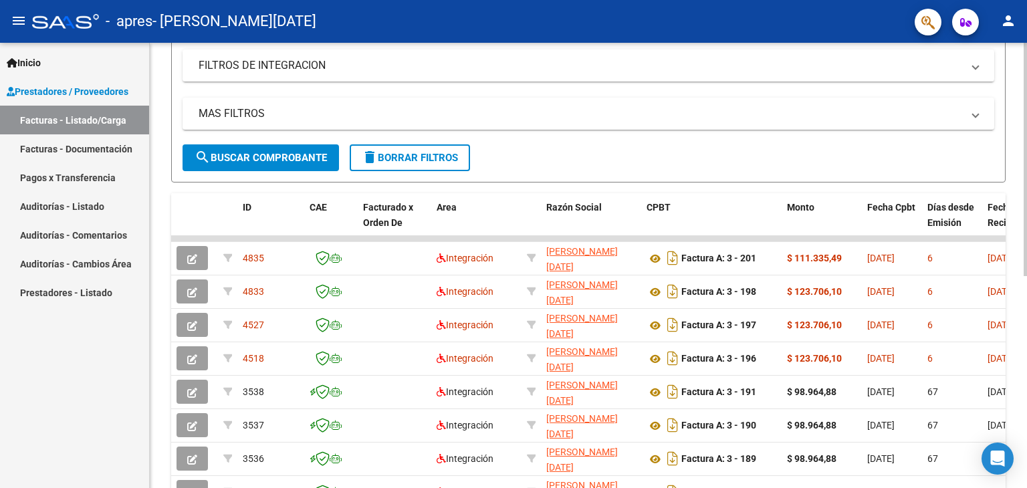
click at [1017, 207] on div at bounding box center [1025, 280] width 3 height 233
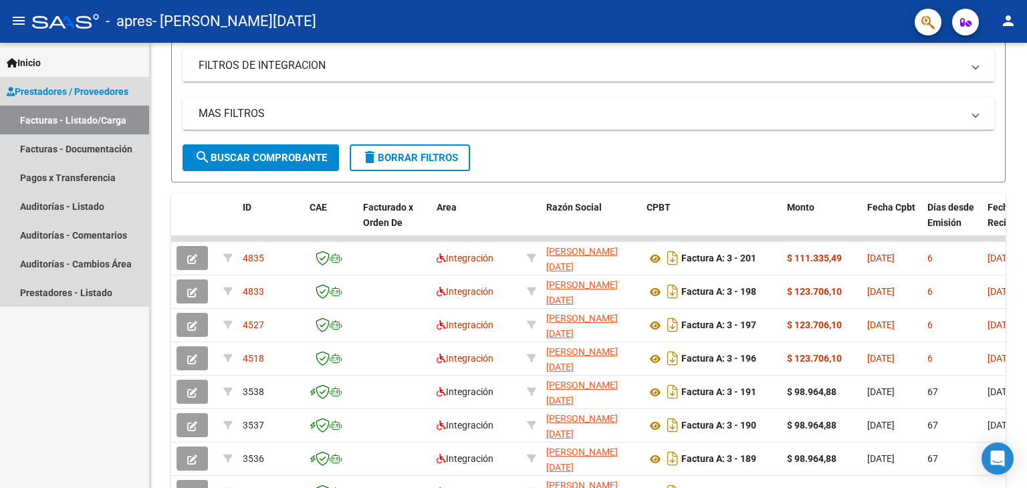
click at [56, 115] on link "Facturas - Listado/Carga" at bounding box center [74, 120] width 149 height 29
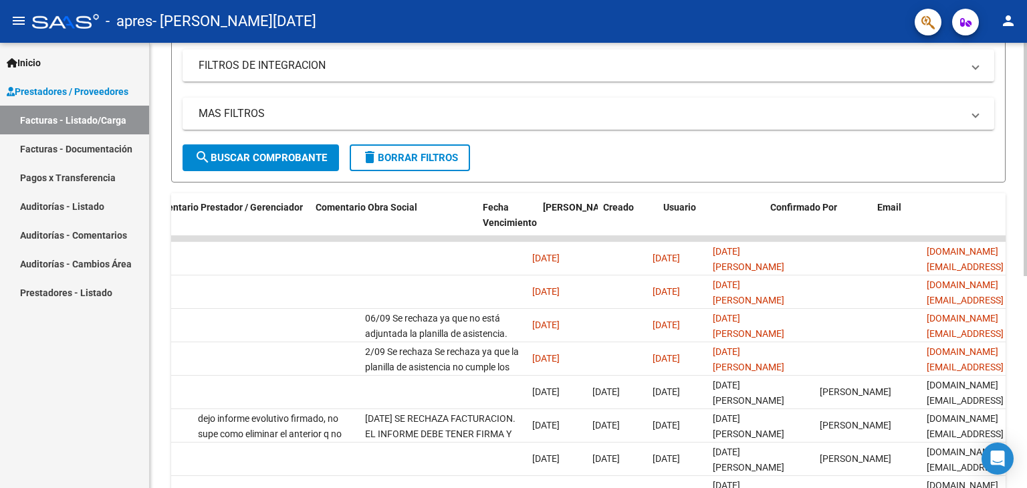
scroll to position [0, 1985]
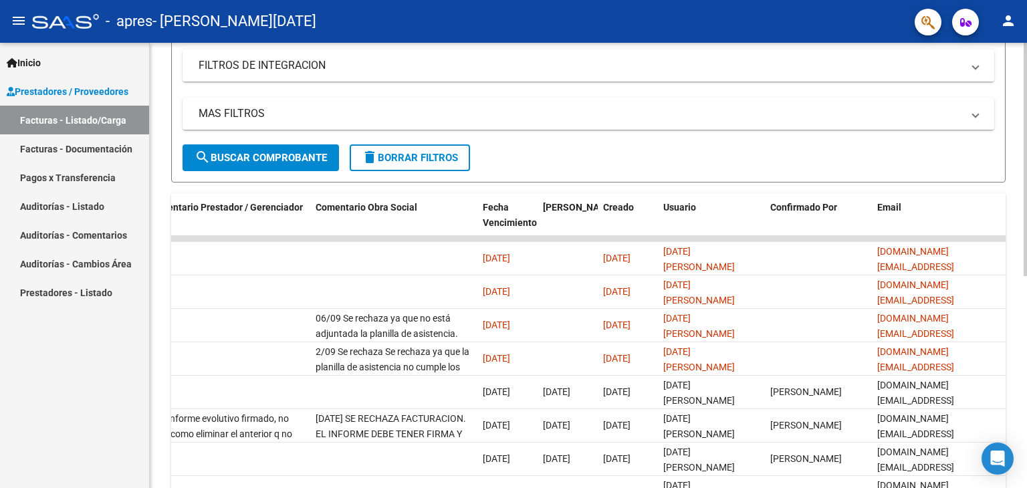
drag, startPoint x: 896, startPoint y: 321, endPoint x: 1026, endPoint y: 322, distance: 130.4
click at [1017, 322] on div "Video tutorial PRESTADORES -> Listado de CPBTs Emitidos por Prestadores / Prove…" at bounding box center [590, 237] width 881 height 840
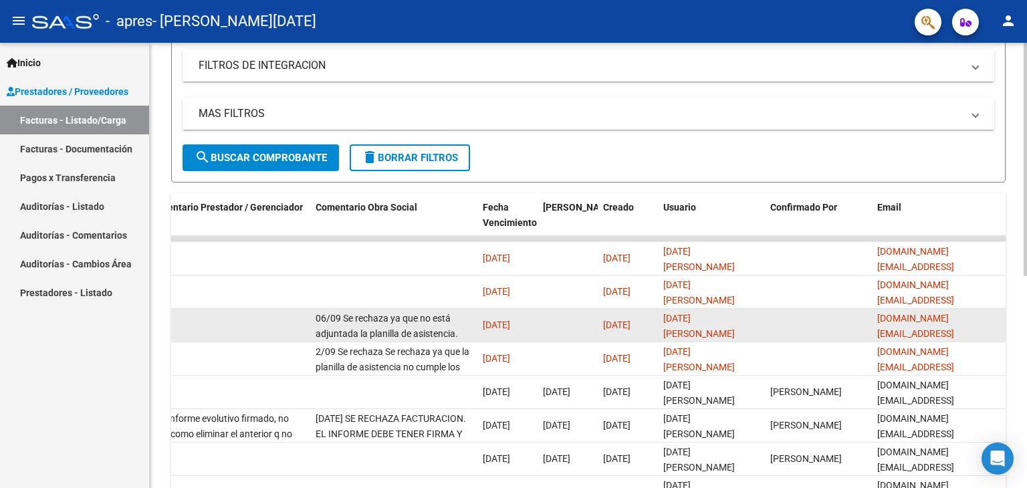
click at [829, 320] on datatable-body-cell at bounding box center [818, 325] width 107 height 33
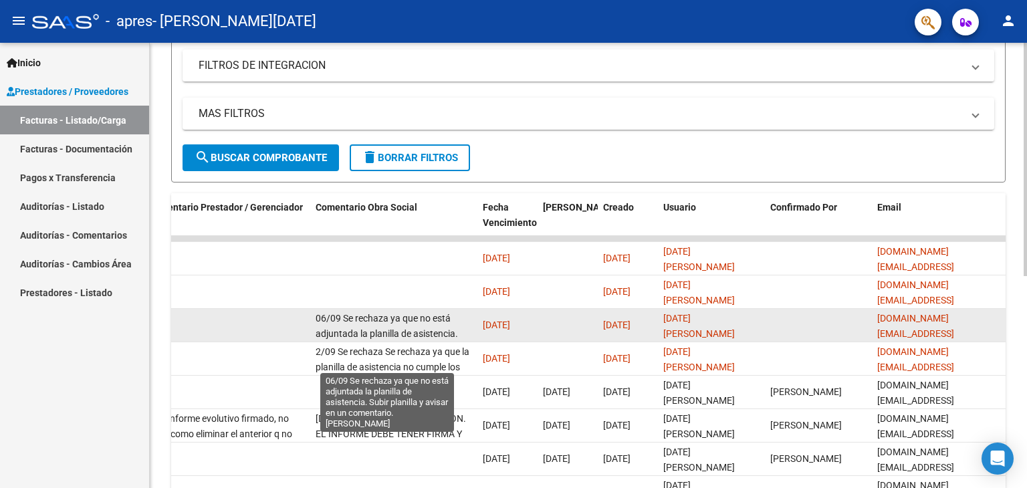
click at [443, 314] on span "06/09 Se rechaza ya que no está adjuntada la planilla de asistencia. Subir plan…" at bounding box center [387, 341] width 142 height 56
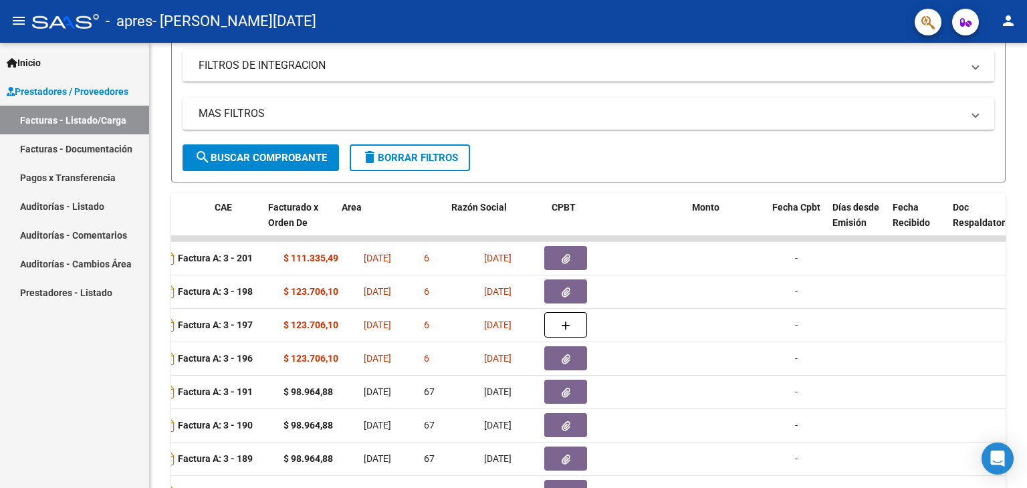
scroll to position [0, 0]
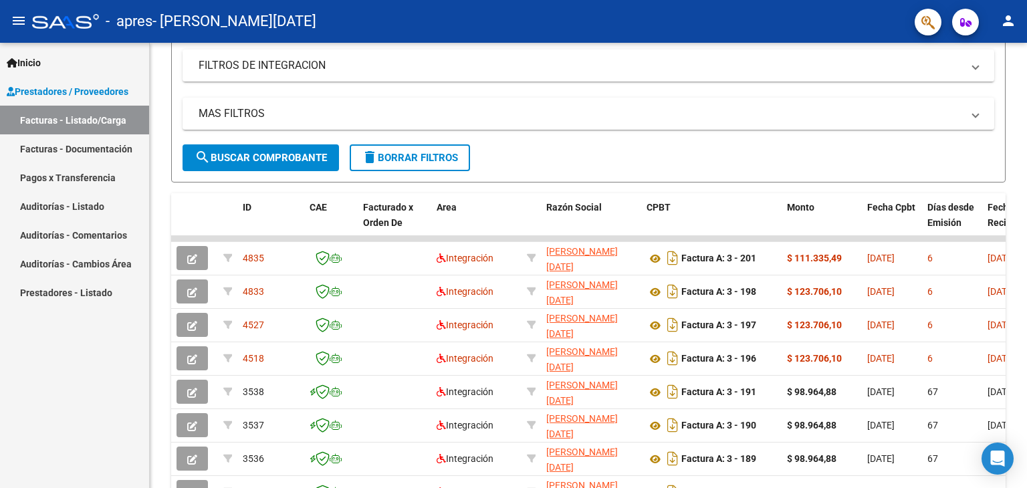
drag, startPoint x: 454, startPoint y: 320, endPoint x: 100, endPoint y: 338, distance: 354.8
click at [100, 338] on mat-sidenav-container "Inicio Instructivos Contacto OS Prestadores / Proveedores Facturas - Listado/Ca…" at bounding box center [513, 265] width 1027 height 445
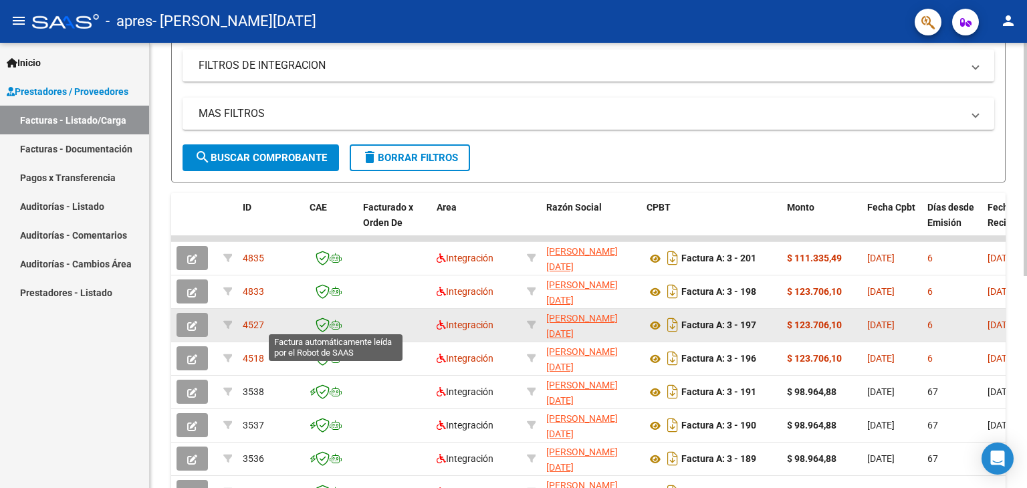
click at [331, 324] on icon at bounding box center [336, 324] width 12 height 9
click at [182, 326] on button "button" at bounding box center [192, 325] width 31 height 24
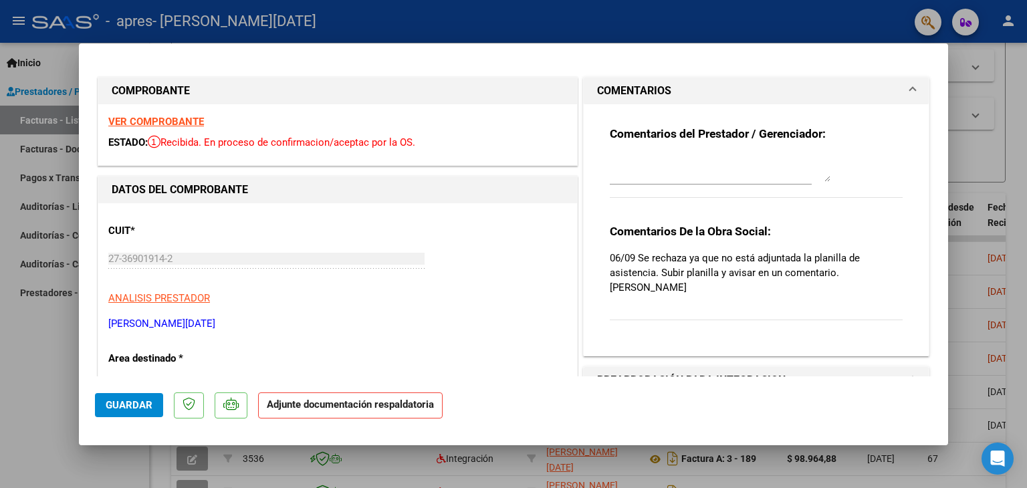
drag, startPoint x: 937, startPoint y: 134, endPoint x: 966, endPoint y: 257, distance: 126.3
click at [966, 257] on div "COMPROBANTE VER COMPROBANTE ESTADO: Recibida. En proceso de confirmacion/acepta…" at bounding box center [513, 244] width 1027 height 488
click at [869, 181] on div "Comentarios del Prestador / Gerenciador:" at bounding box center [756, 169] width 293 height 86
click at [741, 372] on h1 "PREAPROBACIÓN PARA INTEGRACION" at bounding box center [691, 380] width 189 height 16
click at [123, 402] on span "Guardar" at bounding box center [129, 405] width 47 height 12
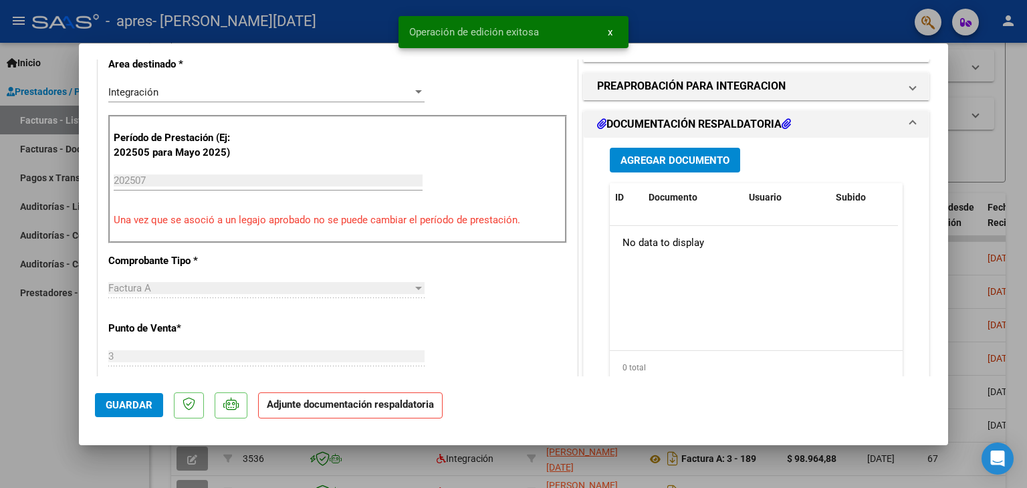
scroll to position [287, 0]
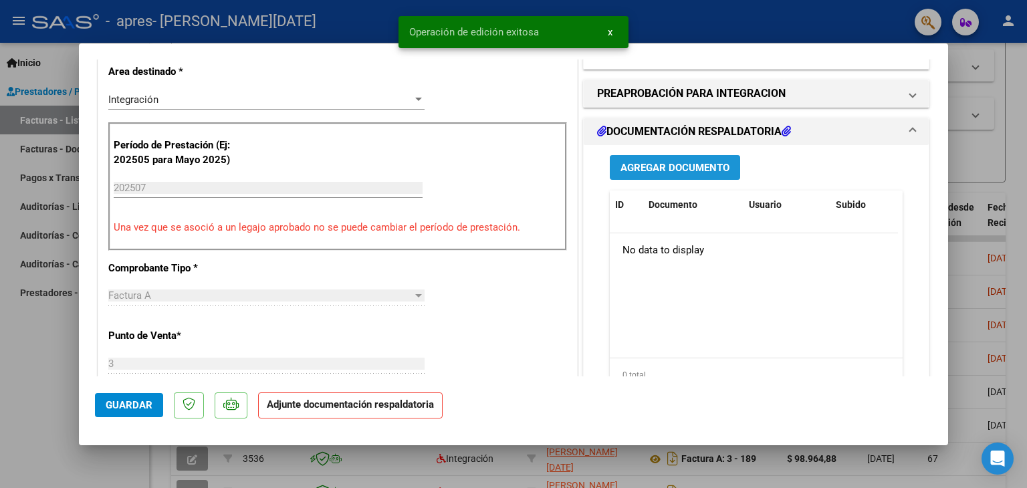
click at [701, 162] on span "Agregar Documento" at bounding box center [675, 168] width 109 height 12
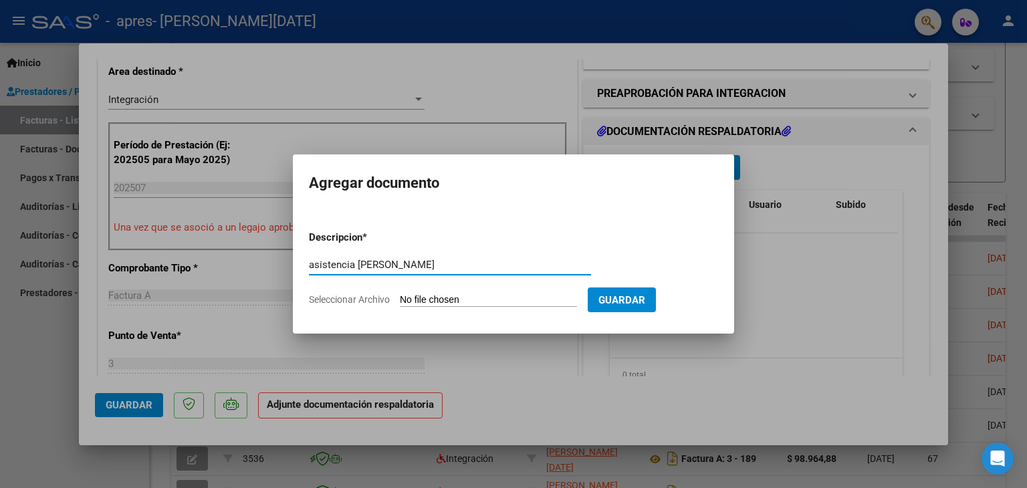
type input "asistencia [PERSON_NAME]"
click at [445, 303] on input "Seleccionar Archivo" at bounding box center [488, 300] width 177 height 13
type input "C:\fakepath\julio asistencia [PERSON_NAME].pdf"
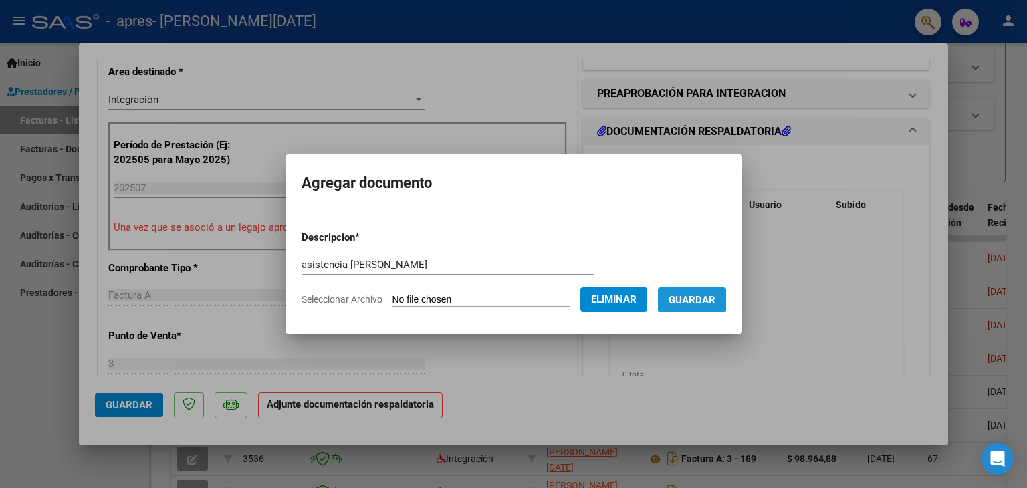
click at [715, 297] on span "Guardar" at bounding box center [692, 300] width 47 height 12
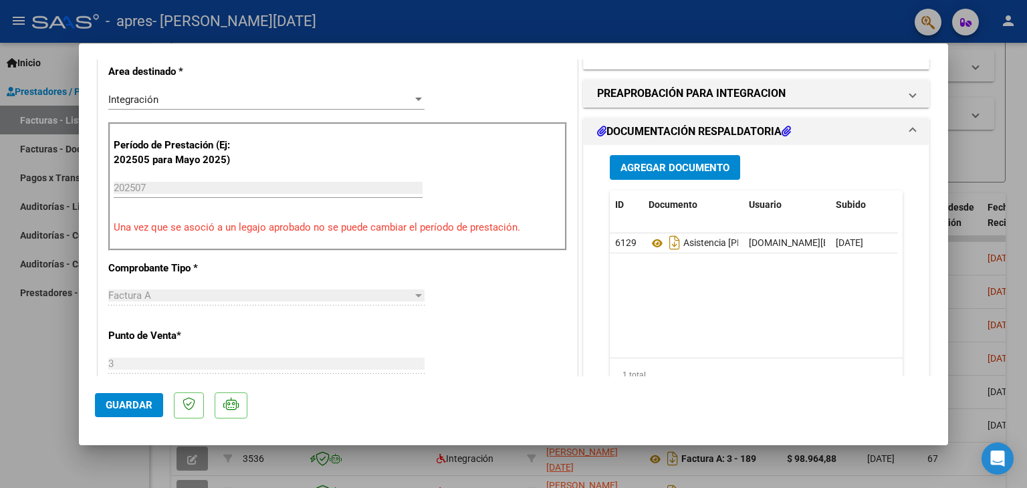
scroll to position [0, 0]
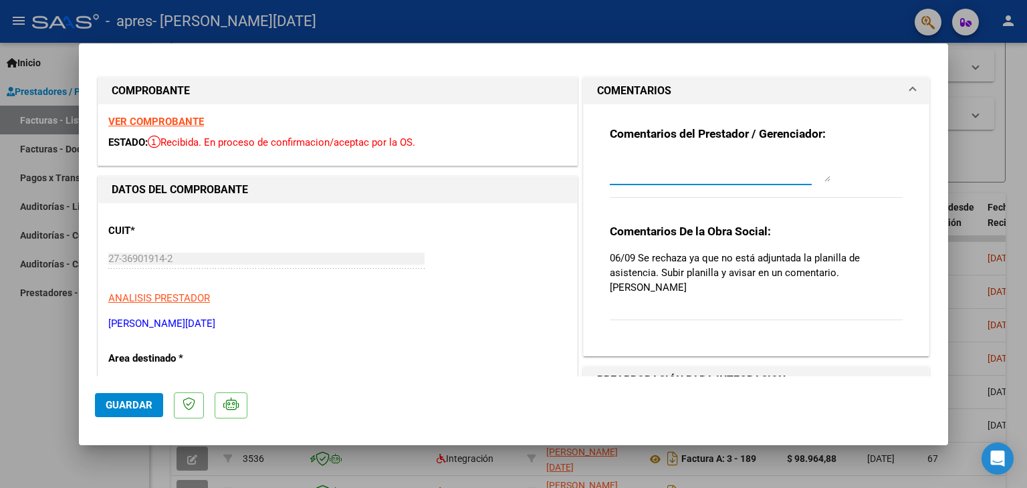
click at [656, 166] on textarea at bounding box center [720, 168] width 221 height 27
type textarea "adjunto planilla asistencia"
click at [134, 407] on span "Guardar" at bounding box center [129, 405] width 47 height 12
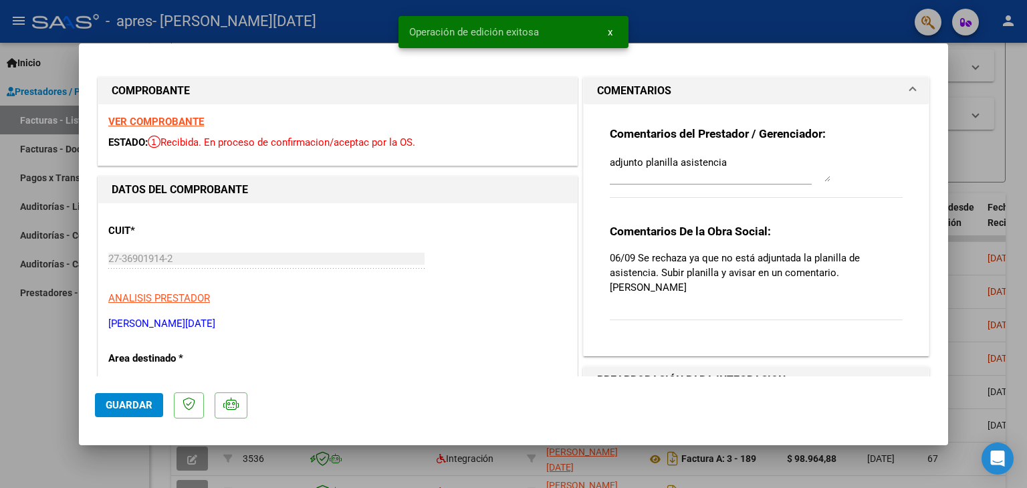
click at [702, 25] on div at bounding box center [513, 244] width 1027 height 488
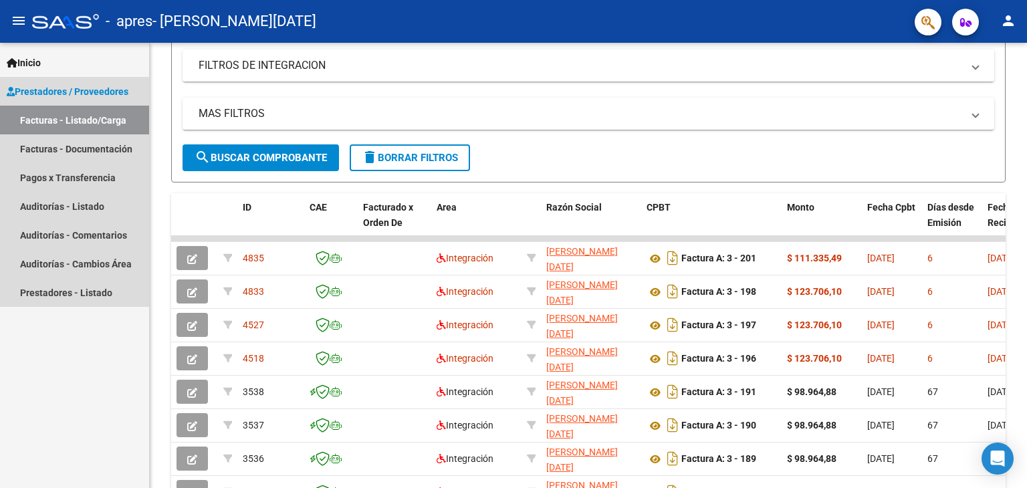
click at [72, 124] on link "Facturas - Listado/Carga" at bounding box center [74, 120] width 149 height 29
